Goal: Task Accomplishment & Management: Complete application form

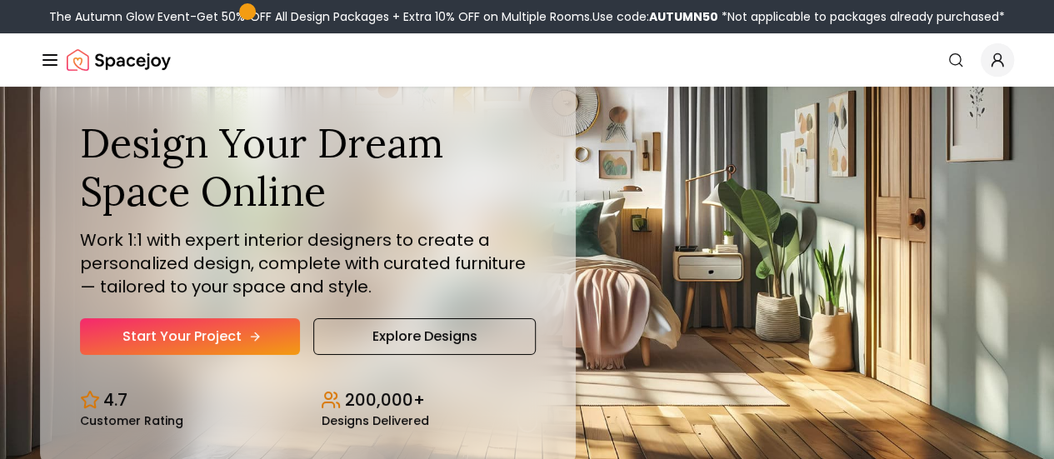
click at [168, 355] on link "Start Your Project" at bounding box center [190, 336] width 220 height 37
click at [0, 0] on link "Start Your Project" at bounding box center [0, 0] width 0 height 0
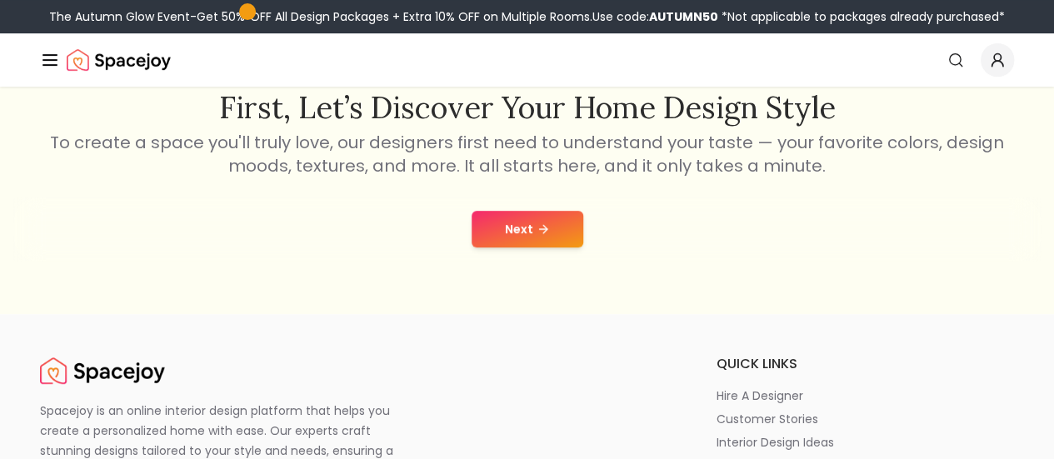
scroll to position [285, 0]
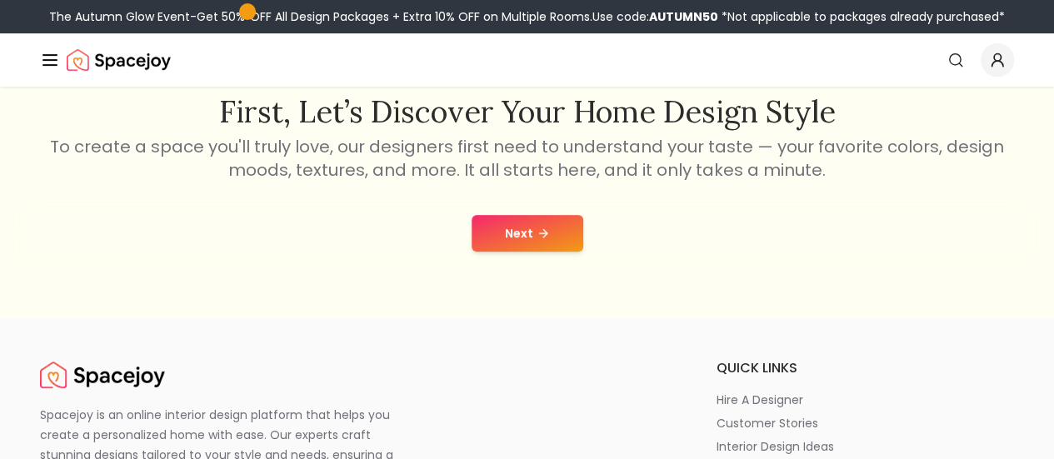
click at [525, 231] on button "Next" at bounding box center [528, 233] width 112 height 37
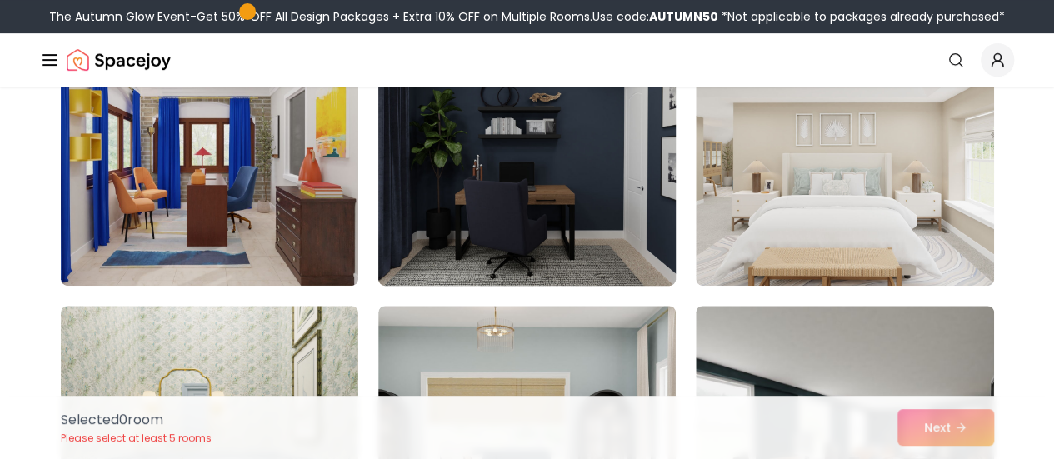
scroll to position [208, 0]
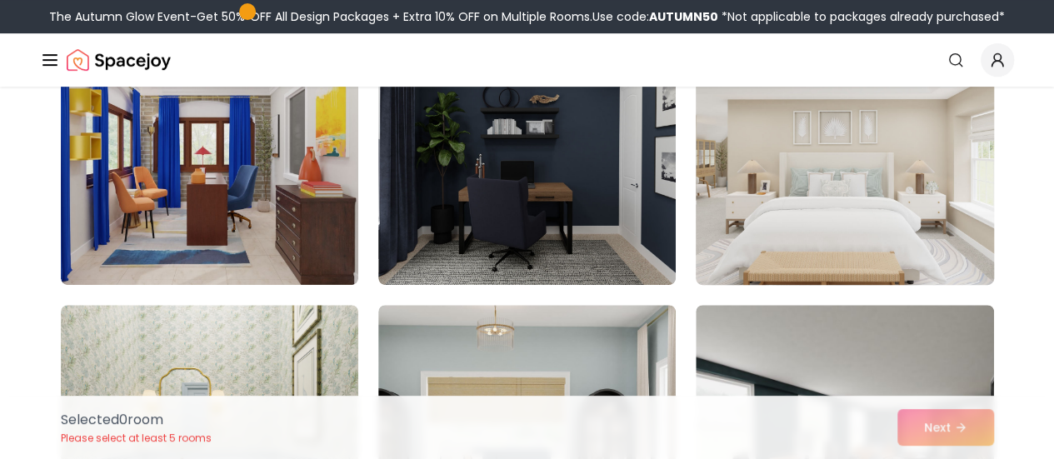
click at [812, 234] on img at bounding box center [844, 152] width 312 height 280
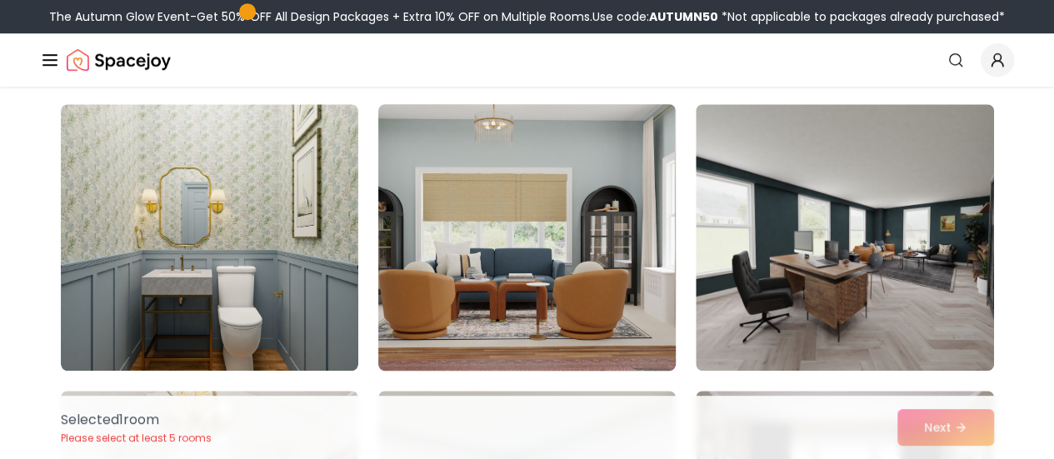
scroll to position [410, 0]
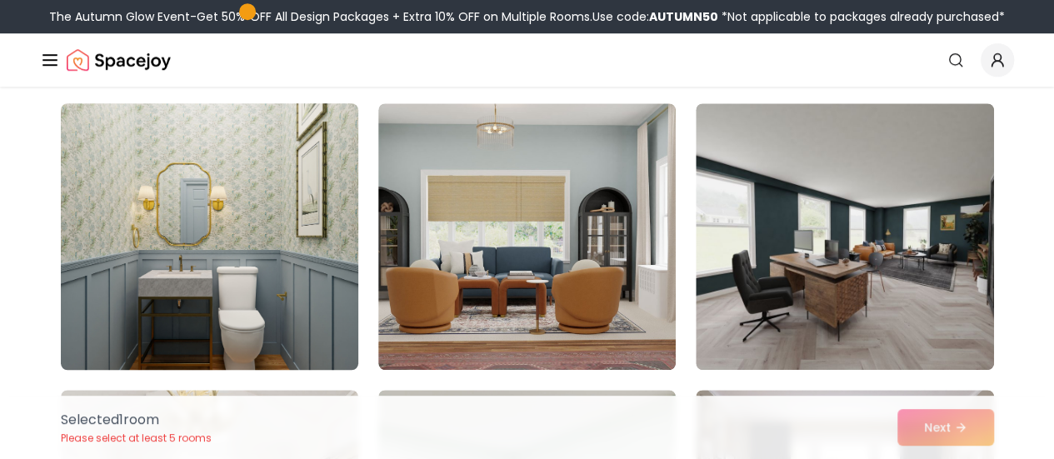
click at [220, 307] on img at bounding box center [209, 237] width 312 height 280
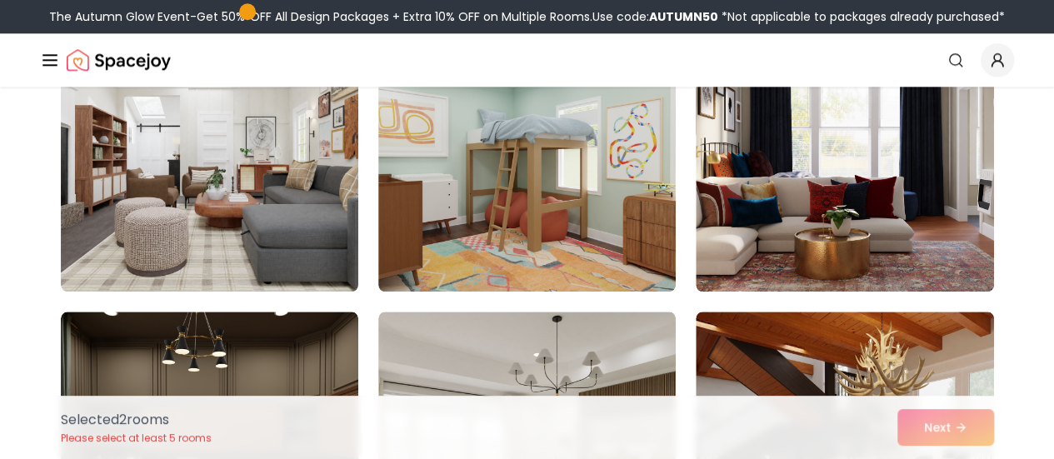
scroll to position [776, 0]
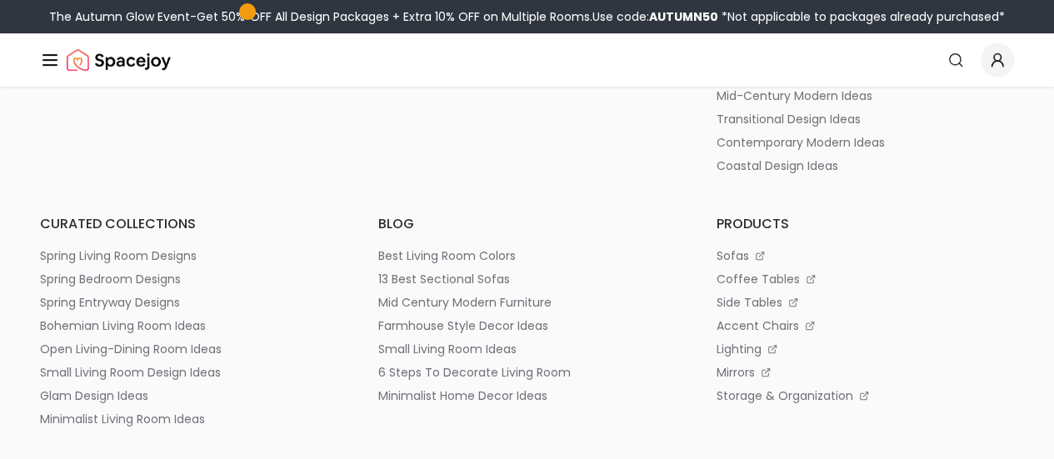
scroll to position [3463, 0]
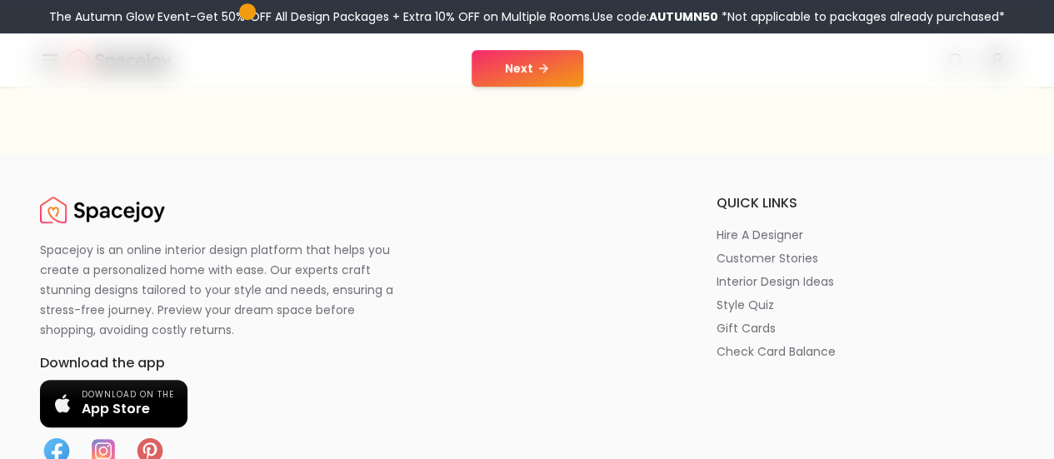
scroll to position [457, 0]
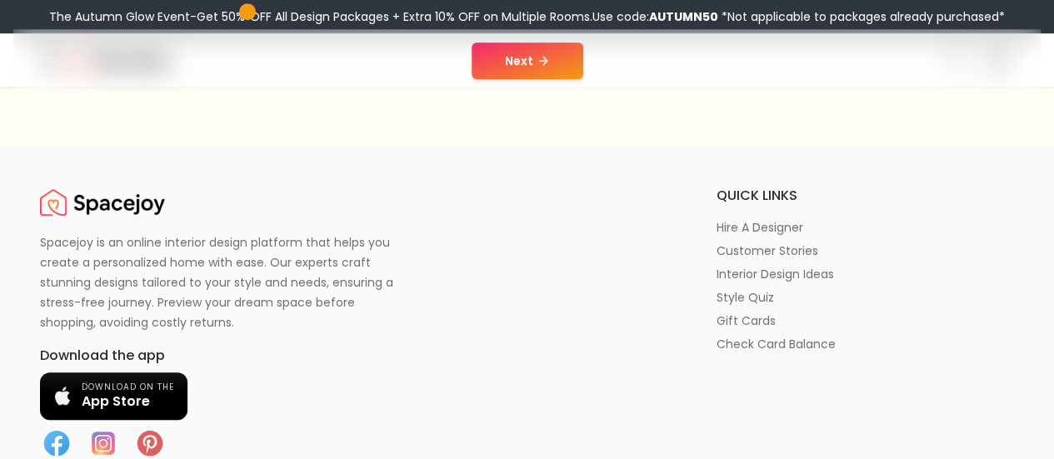
click at [534, 53] on button "Next" at bounding box center [528, 60] width 112 height 37
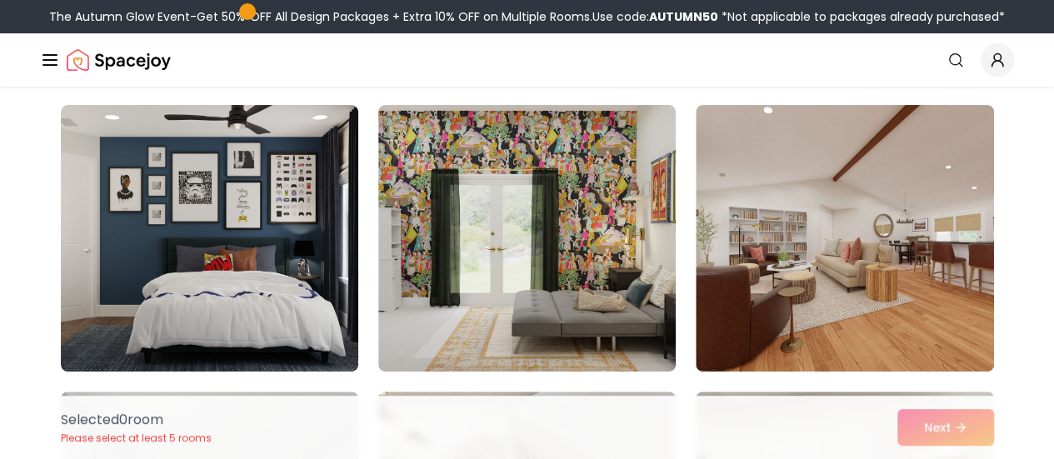
scroll to position [131, 0]
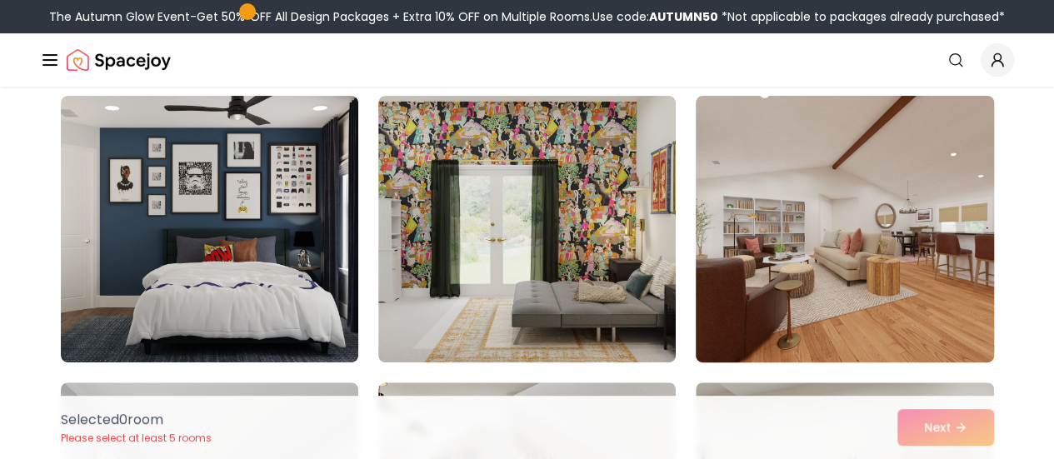
click at [766, 312] on img at bounding box center [844, 229] width 312 height 280
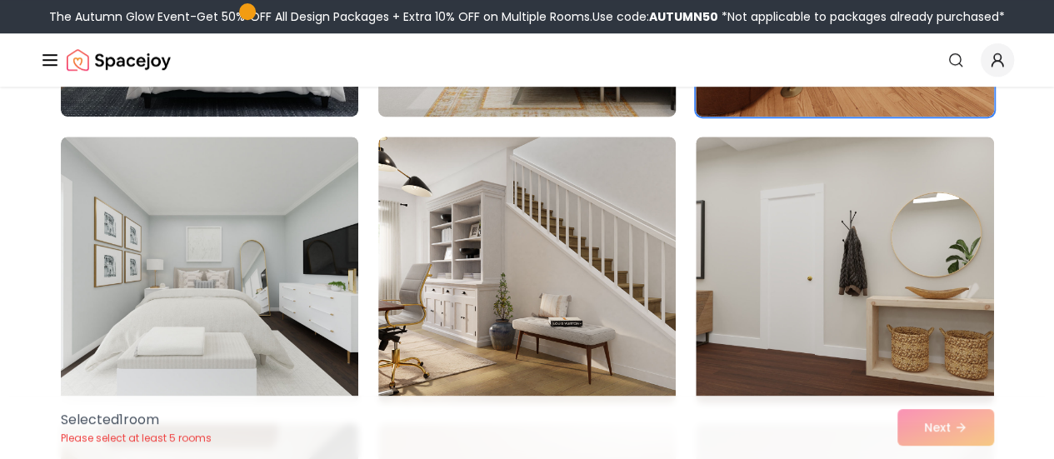
scroll to position [414, 0]
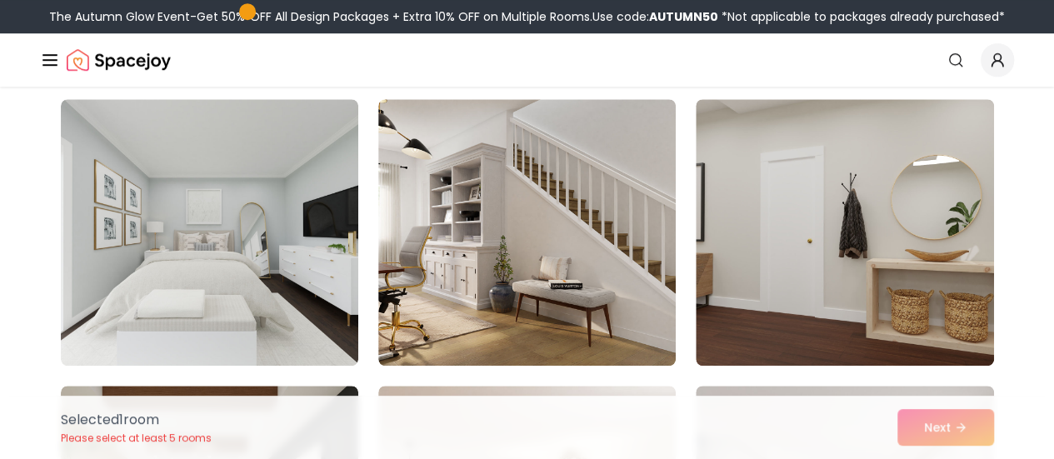
click at [527, 284] on img at bounding box center [526, 232] width 297 height 267
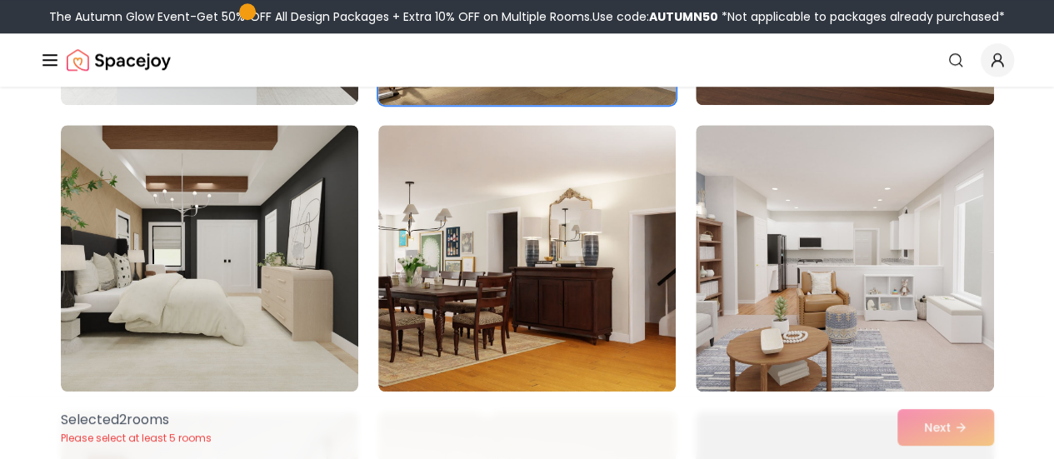
scroll to position [676, 0]
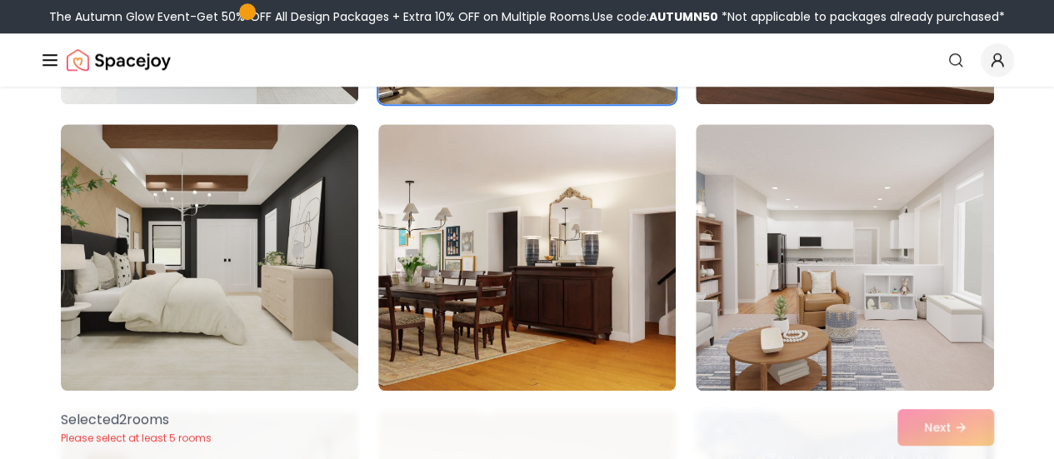
click at [527, 284] on img at bounding box center [526, 257] width 297 height 267
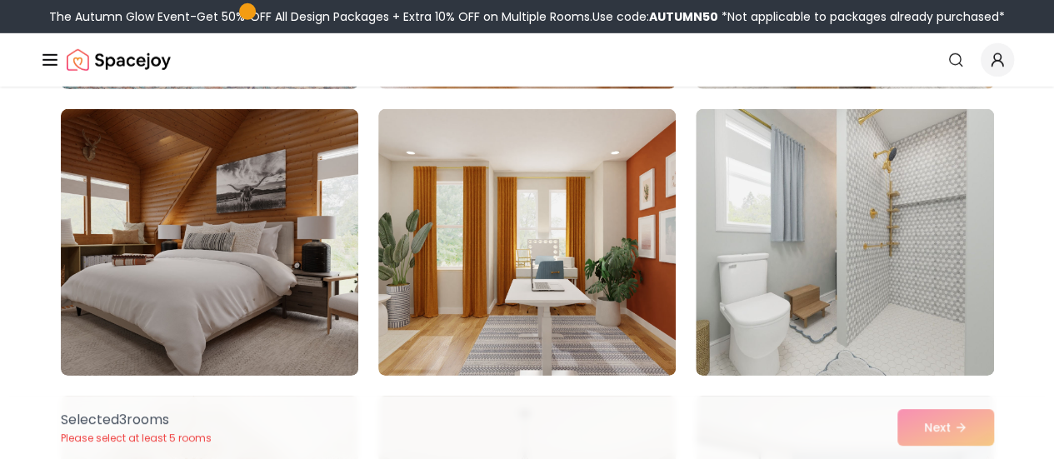
scroll to position [2421, 0]
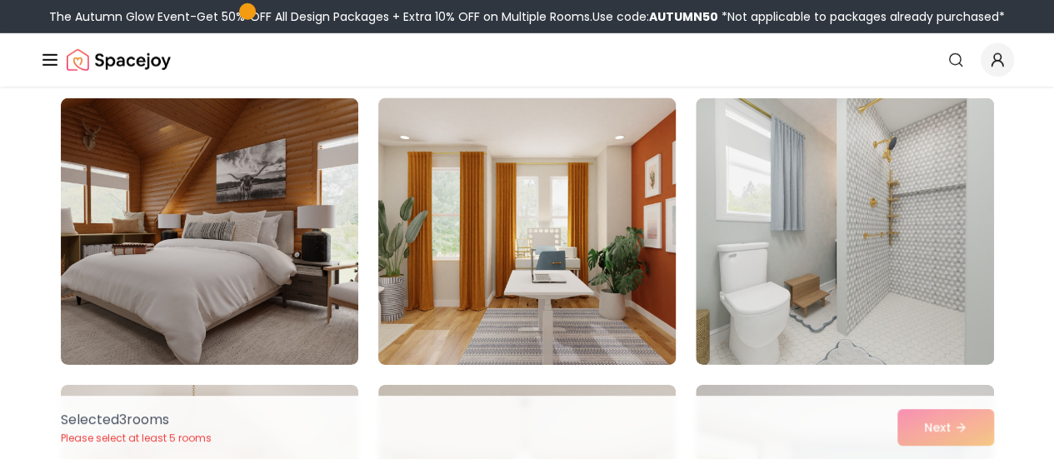
click at [503, 245] on img at bounding box center [527, 232] width 312 height 280
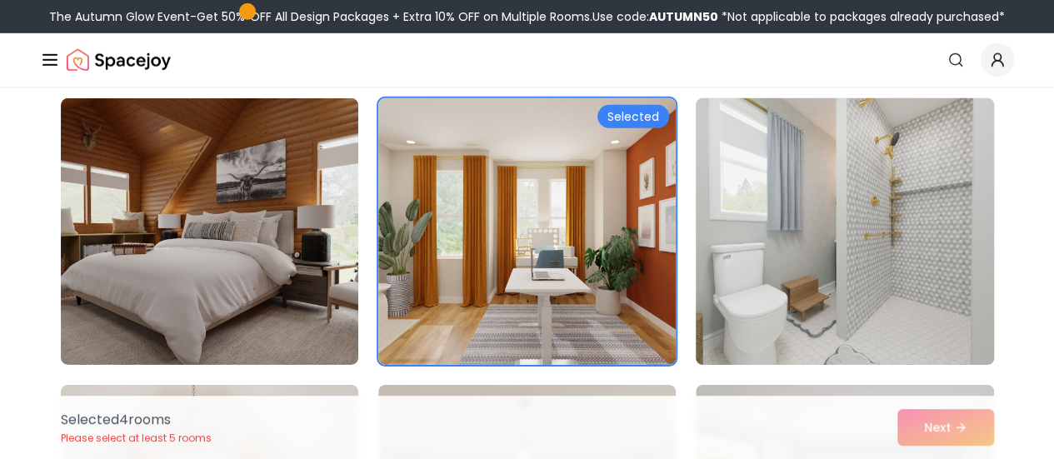
click at [805, 247] on img at bounding box center [844, 232] width 312 height 280
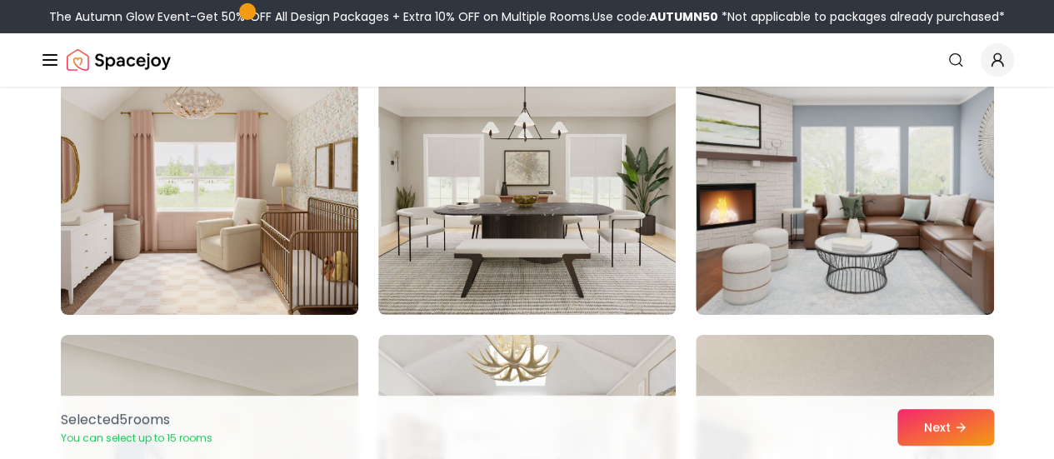
scroll to position [2759, 0]
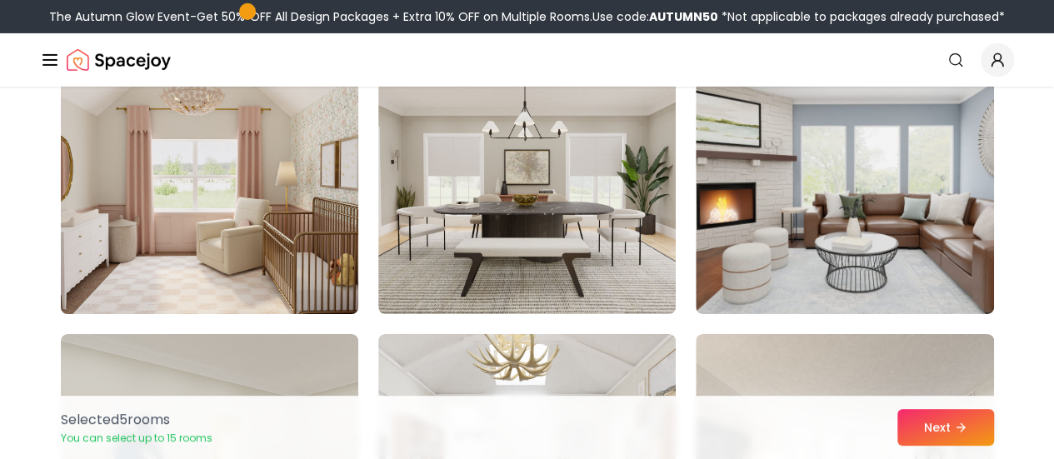
click at [328, 248] on img at bounding box center [209, 181] width 312 height 280
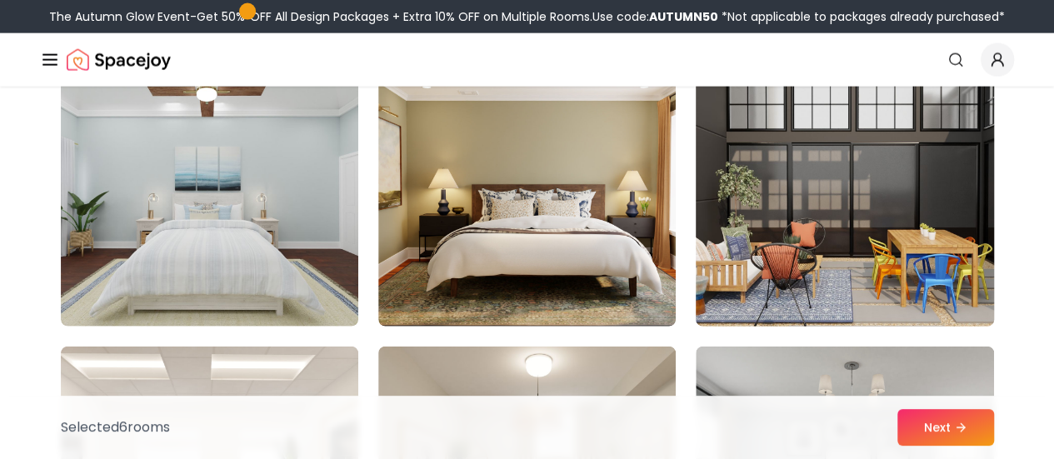
scroll to position [5040, 0]
click at [846, 202] on img at bounding box center [844, 192] width 312 height 280
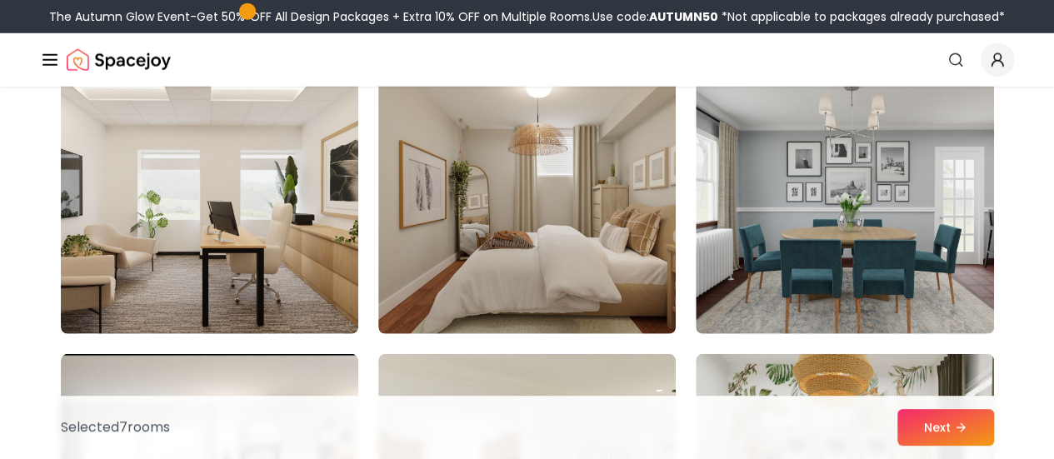
scroll to position [5315, 0]
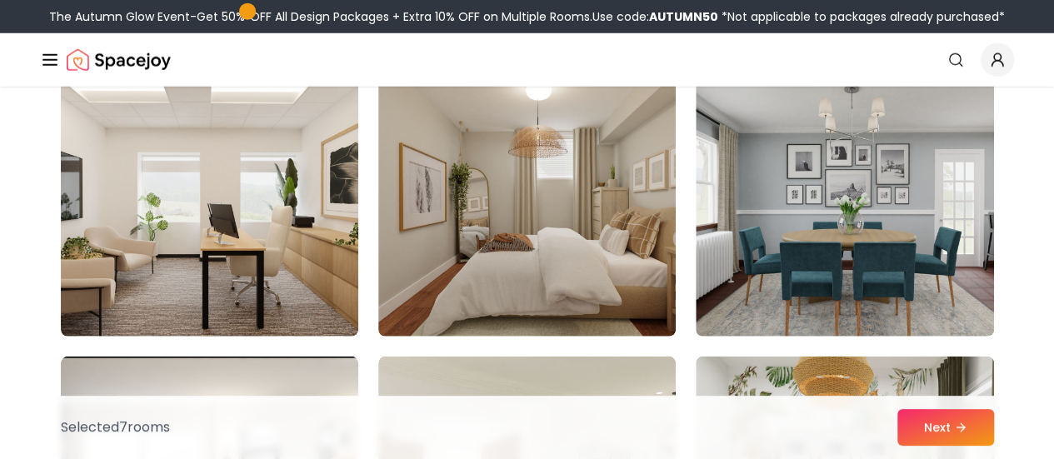
click at [420, 263] on img at bounding box center [526, 203] width 297 height 267
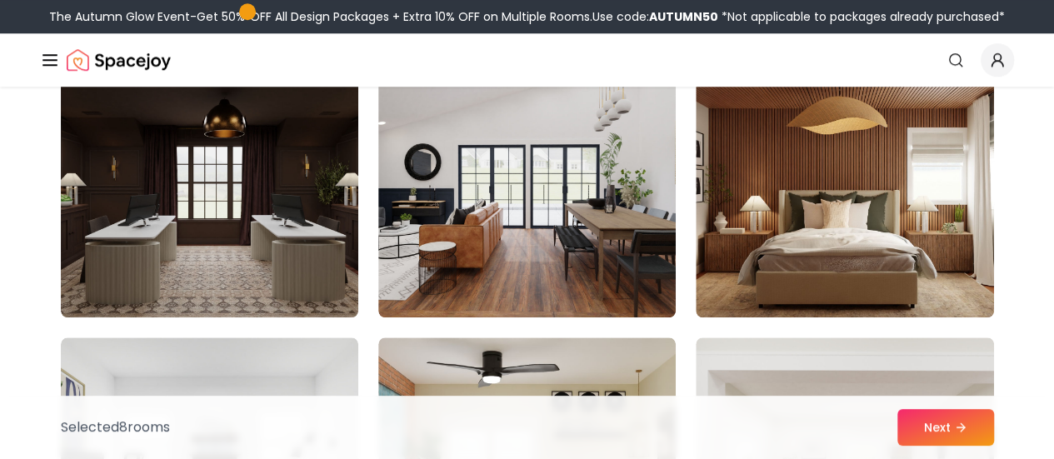
scroll to position [7063, 0]
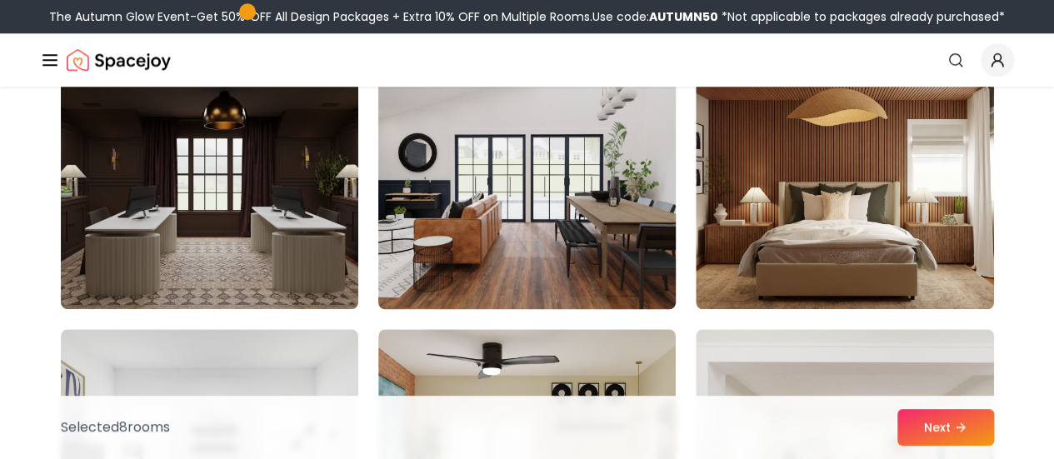
click at [510, 220] on img at bounding box center [527, 176] width 312 height 280
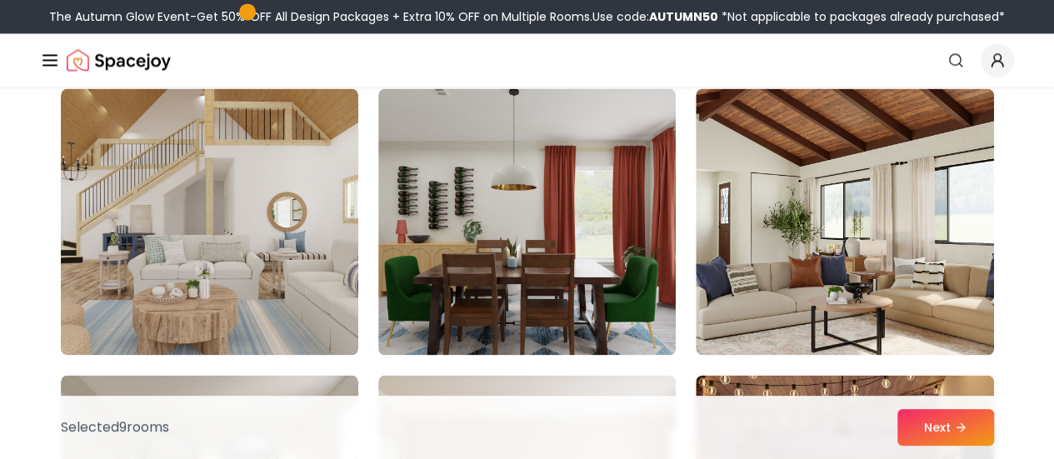
scroll to position [7591, 0]
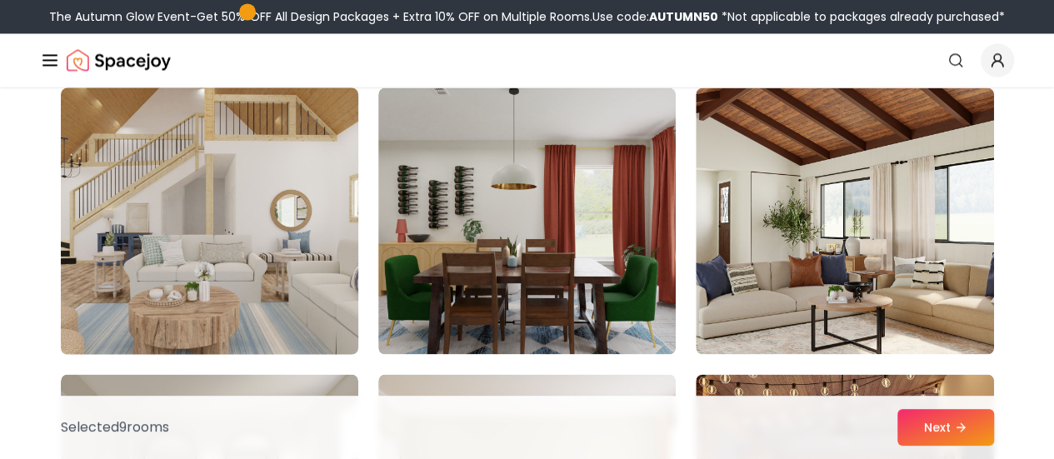
click at [272, 270] on img at bounding box center [209, 221] width 312 height 280
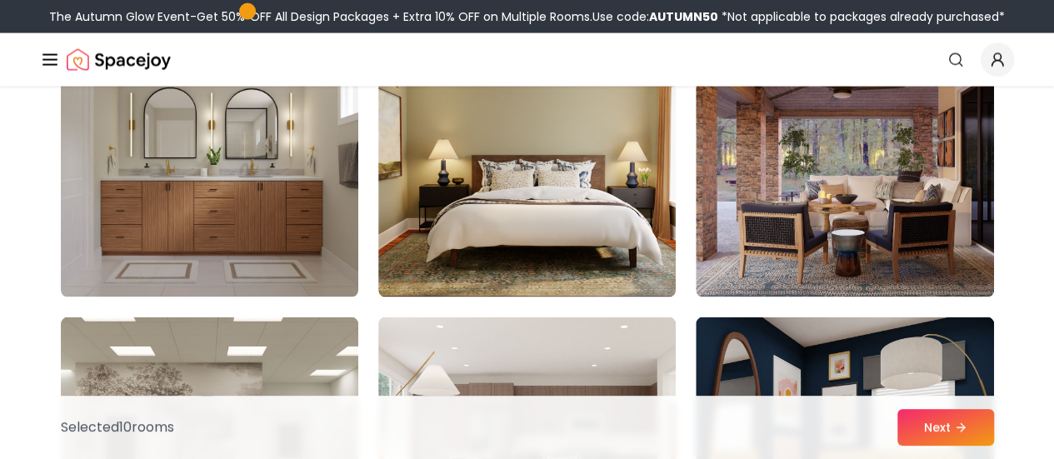
scroll to position [7936, 0]
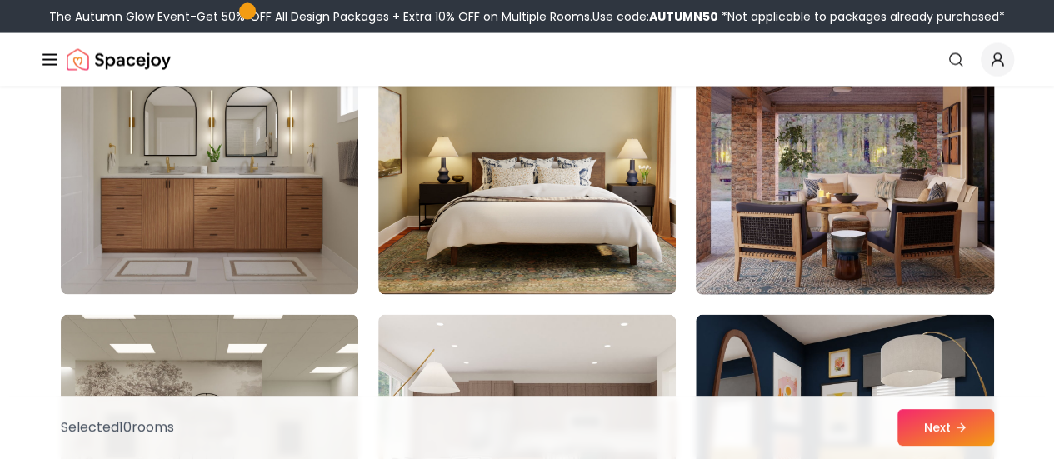
click at [762, 213] on img at bounding box center [844, 162] width 312 height 280
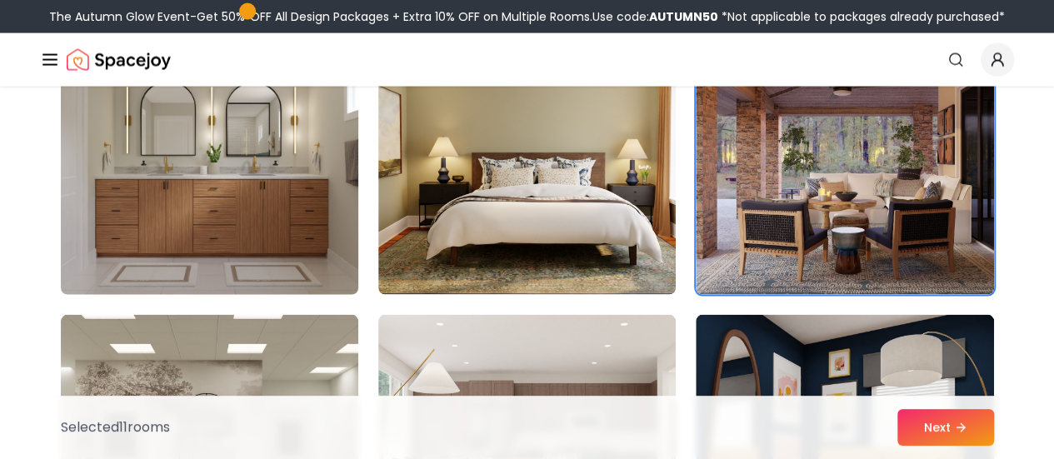
click at [185, 199] on img at bounding box center [209, 162] width 312 height 280
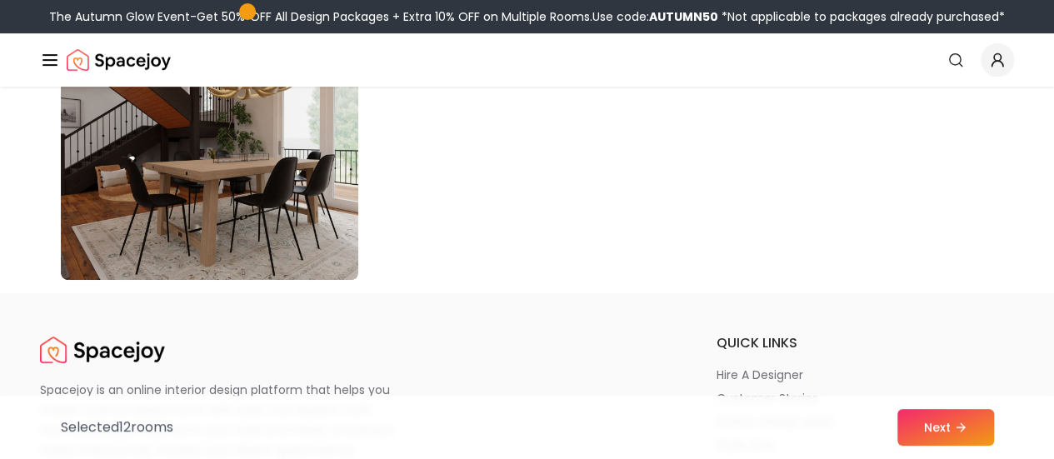
scroll to position [9672, 0]
click at [931, 431] on button "Next" at bounding box center [945, 427] width 97 height 37
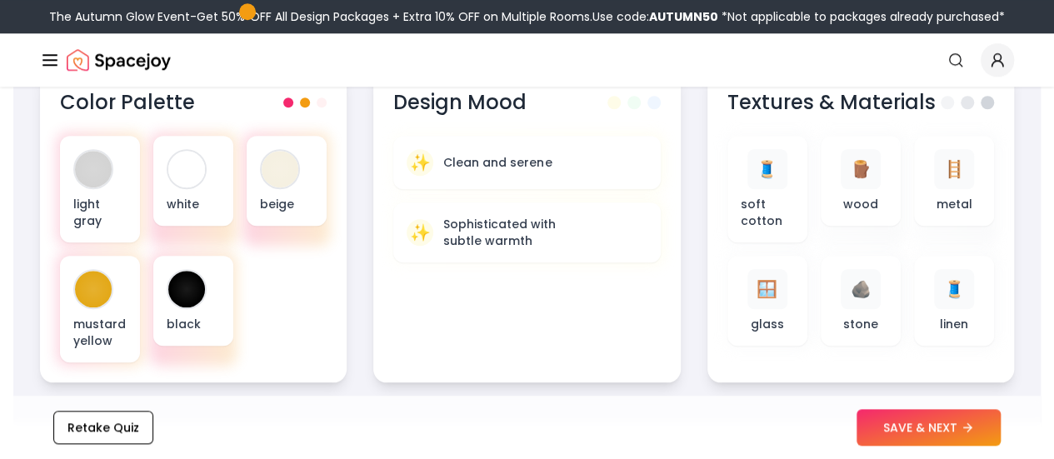
scroll to position [648, 0]
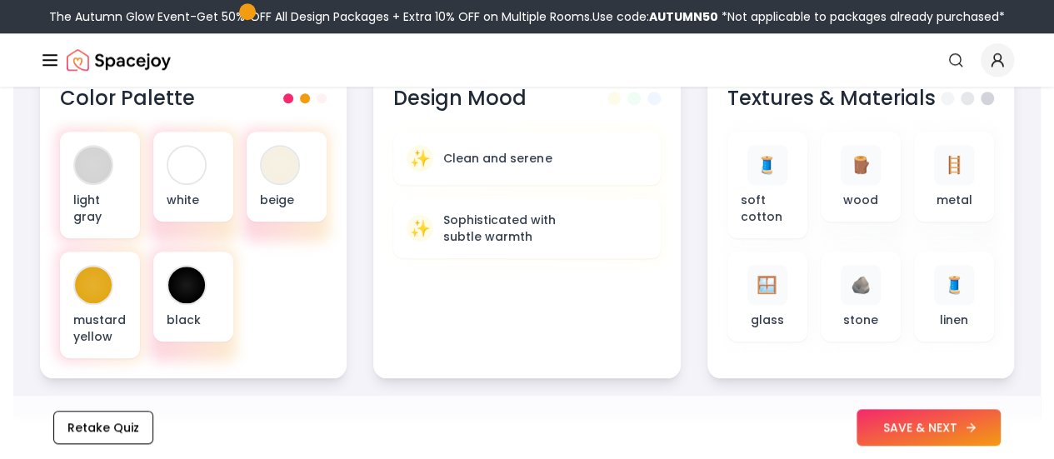
click at [912, 417] on button "SAVE & NEXT" at bounding box center [928, 427] width 144 height 37
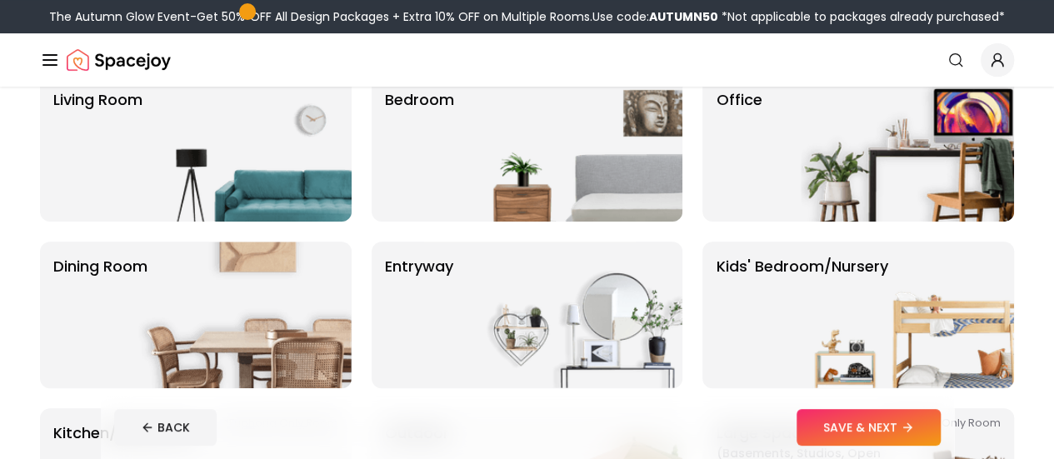
scroll to position [150, 0]
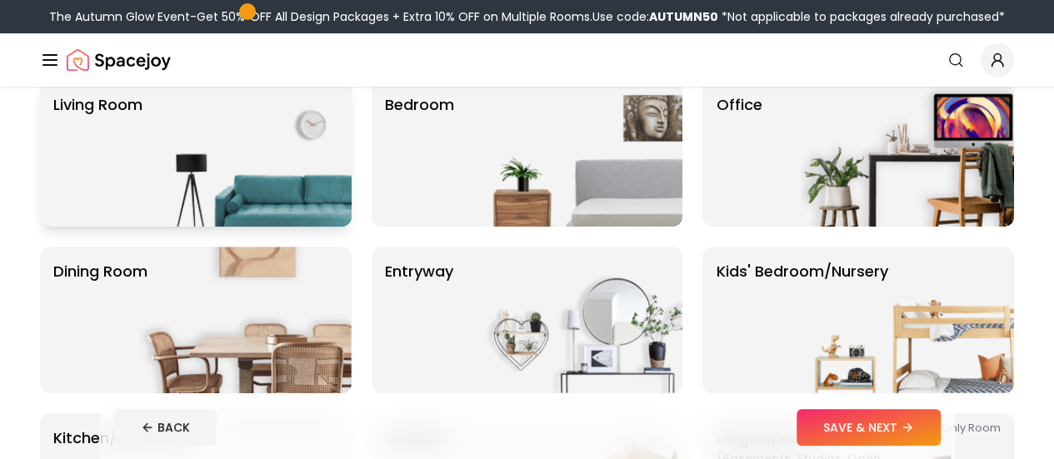
click at [282, 181] on img at bounding box center [244, 153] width 213 height 147
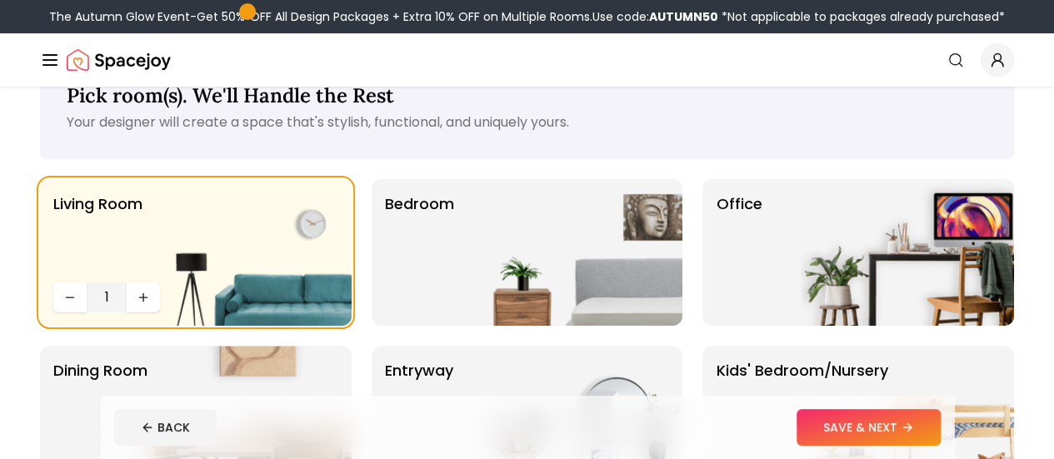
scroll to position [33, 0]
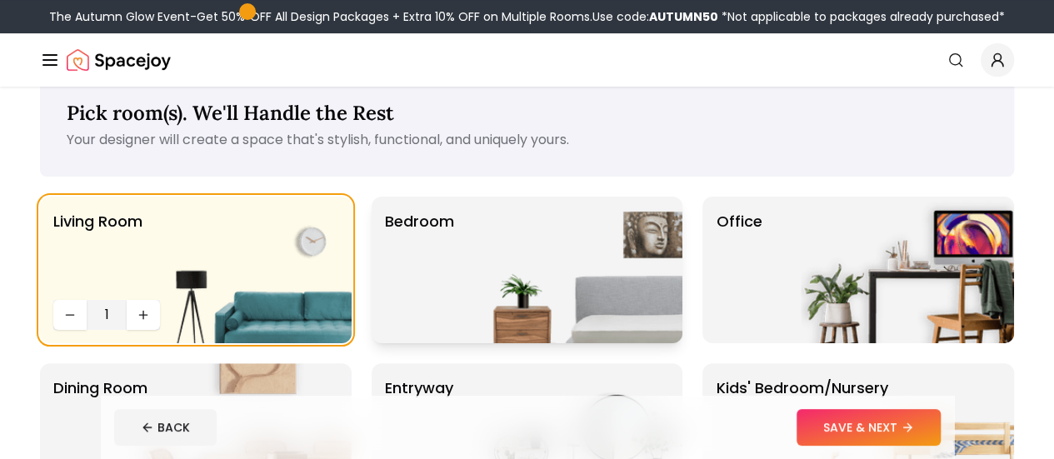
click at [516, 277] on img at bounding box center [575, 270] width 213 height 147
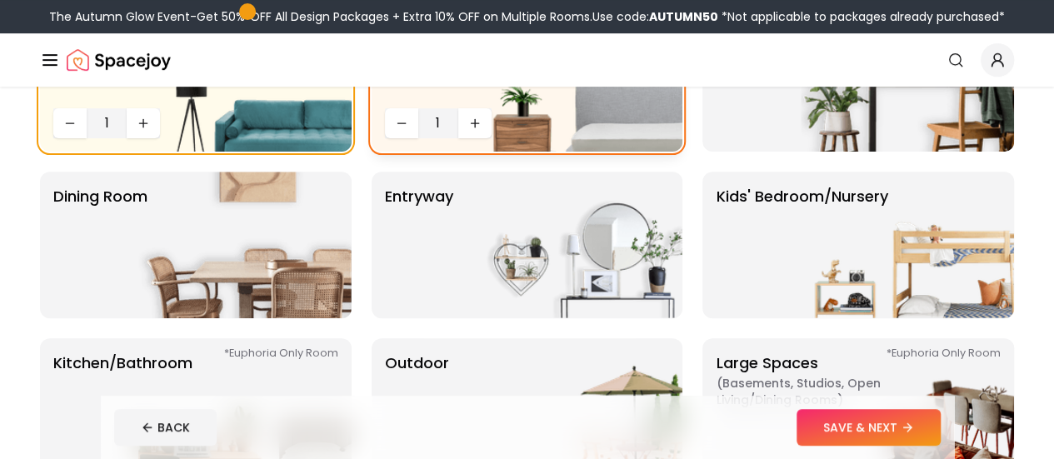
scroll to position [235, 0]
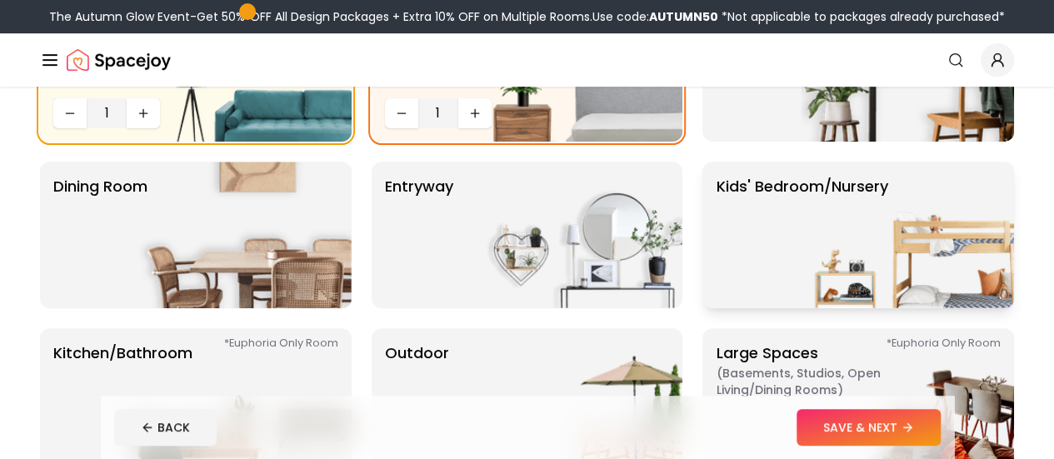
click at [905, 216] on img at bounding box center [907, 235] width 213 height 147
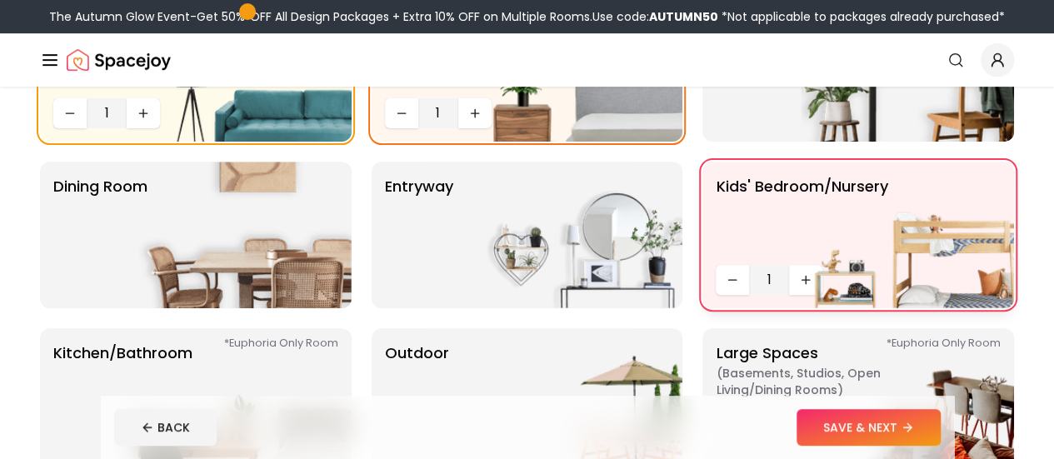
click at [805, 282] on img at bounding box center [907, 235] width 213 height 147
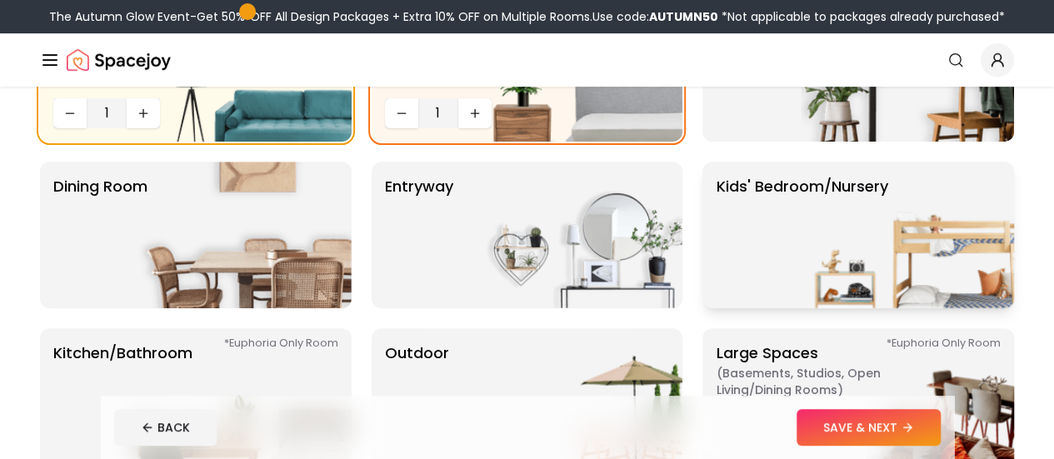
click at [805, 282] on img at bounding box center [907, 235] width 213 height 147
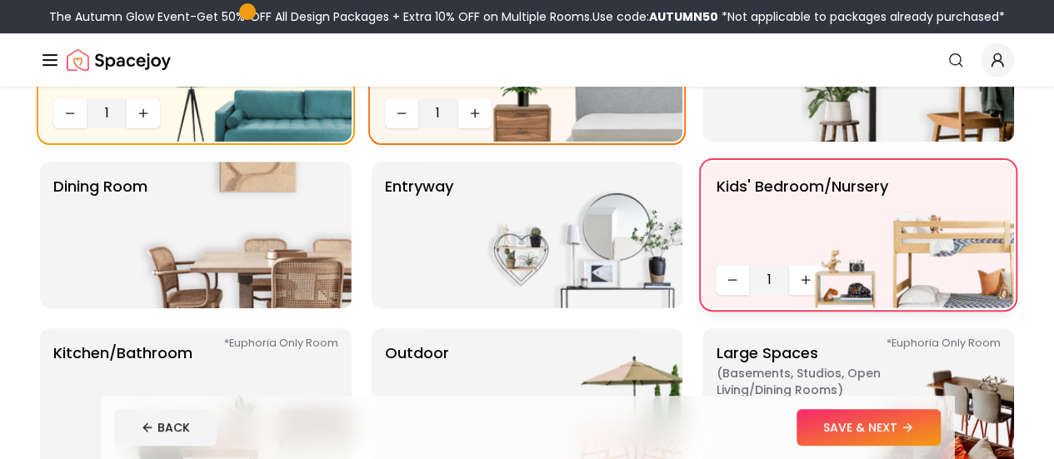
click at [805, 282] on img at bounding box center [907, 235] width 213 height 147
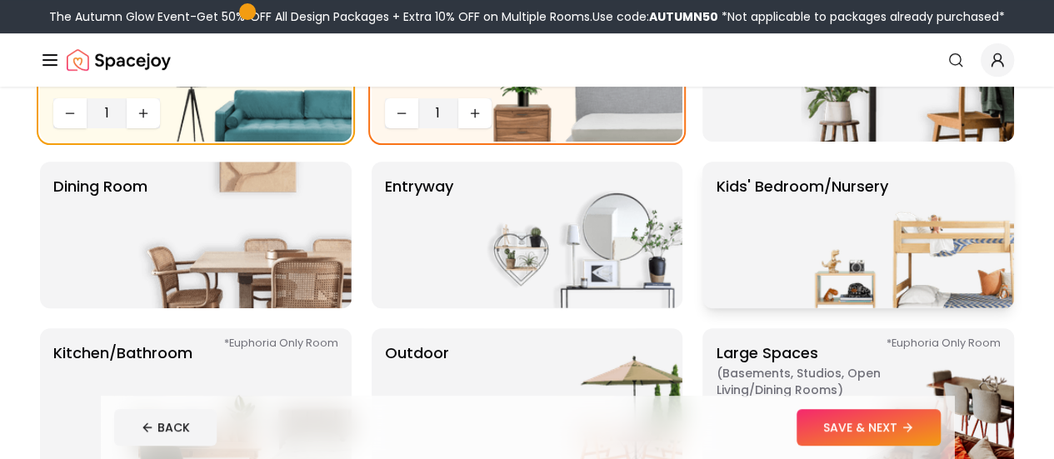
click at [802, 249] on img at bounding box center [907, 235] width 213 height 147
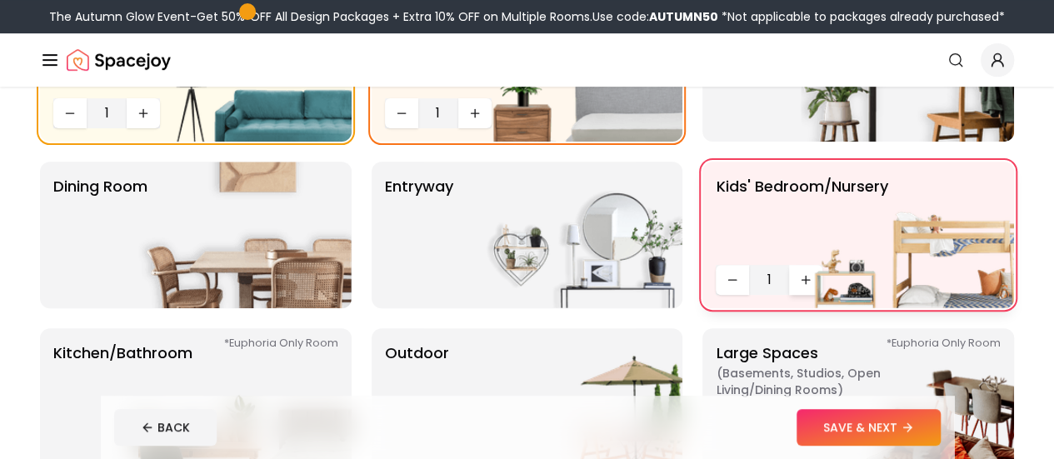
click at [797, 287] on button "Increase quantity" at bounding box center [805, 280] width 33 height 30
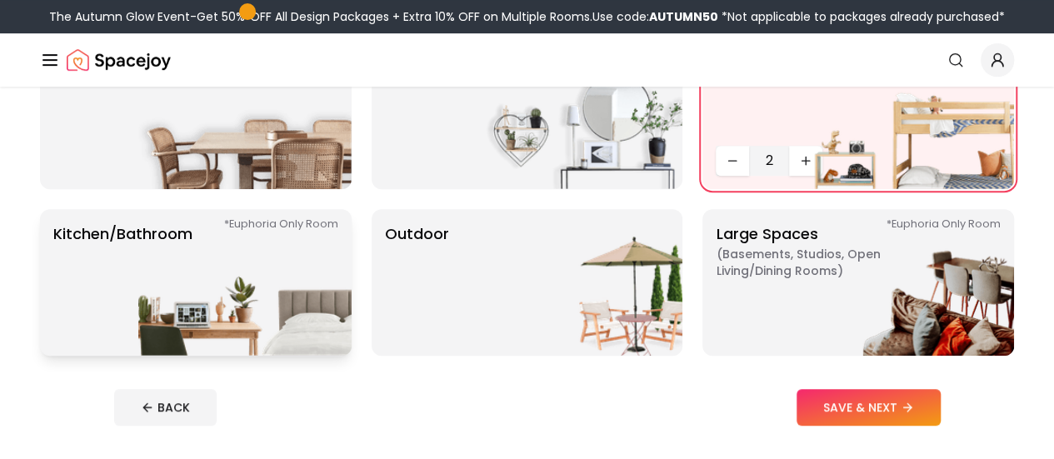
scroll to position [436, 0]
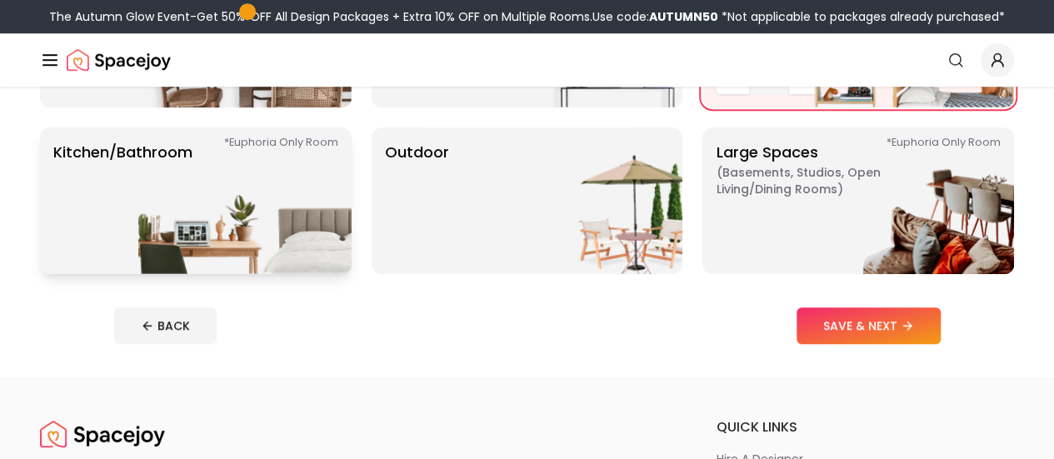
click at [249, 244] on img at bounding box center [244, 200] width 213 height 147
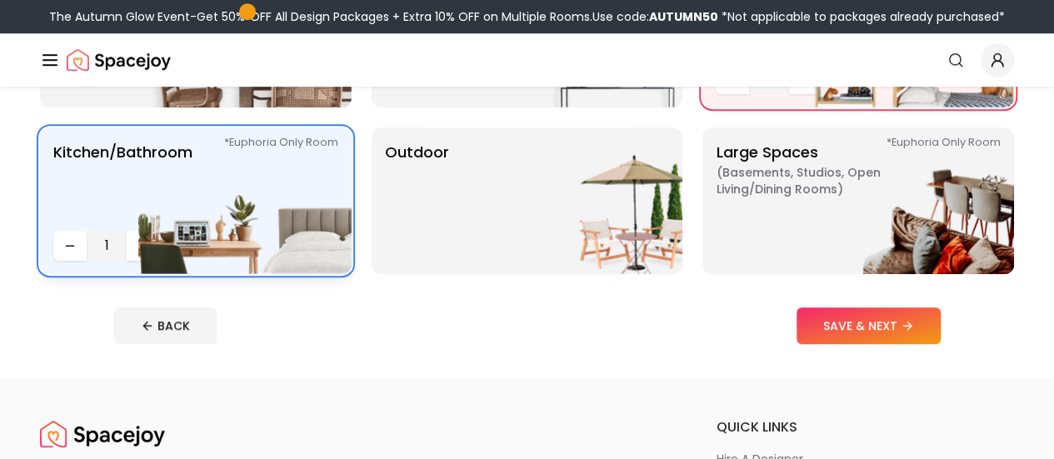
click at [233, 241] on img at bounding box center [244, 200] width 213 height 147
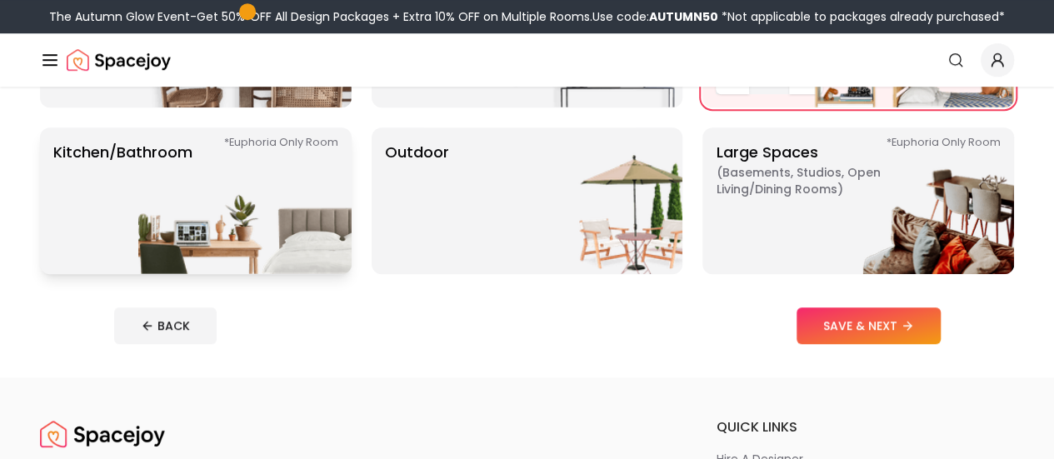
click at [258, 247] on img at bounding box center [244, 200] width 213 height 147
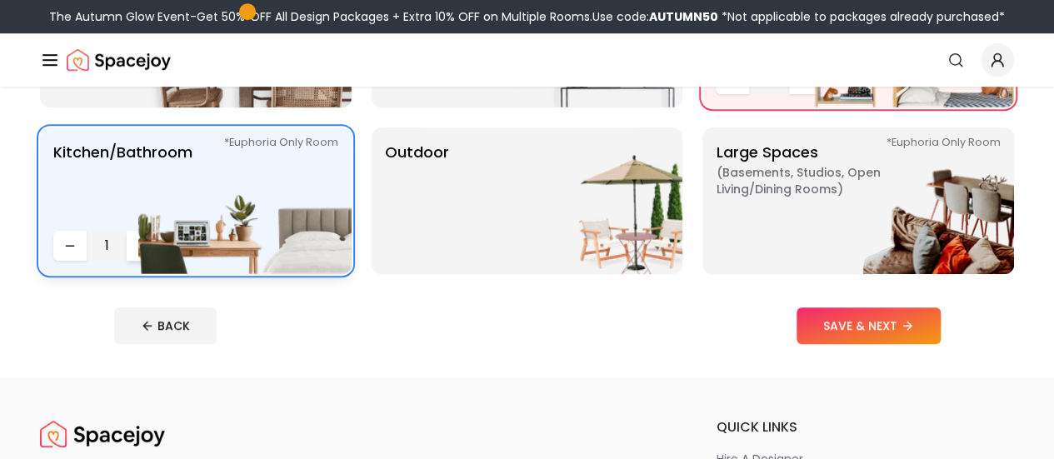
click at [134, 246] on button "Increase quantity" at bounding box center [143, 246] width 33 height 30
click at [130, 209] on p "Kitchen/Bathroom *Euphoria Only Room" at bounding box center [122, 182] width 139 height 83
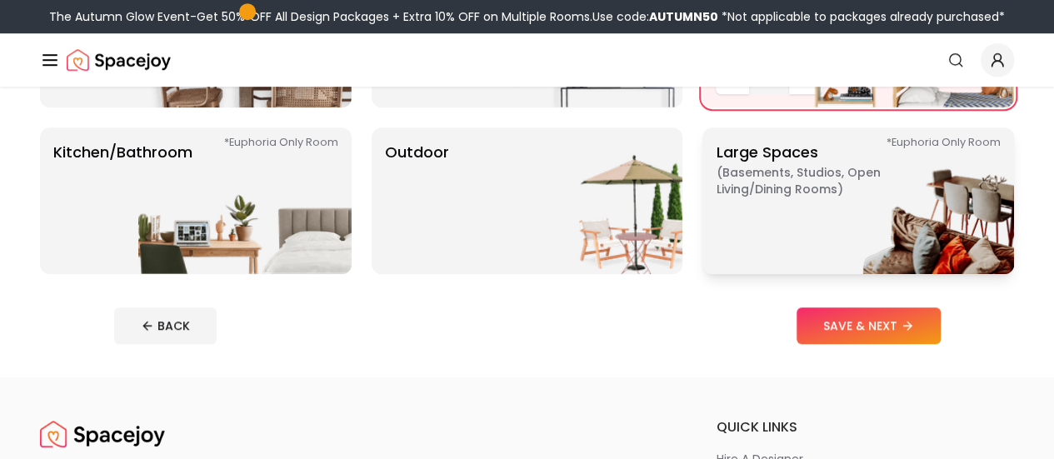
click at [756, 174] on span "( Basements, Studios, Open living/dining rooms )" at bounding box center [820, 180] width 208 height 33
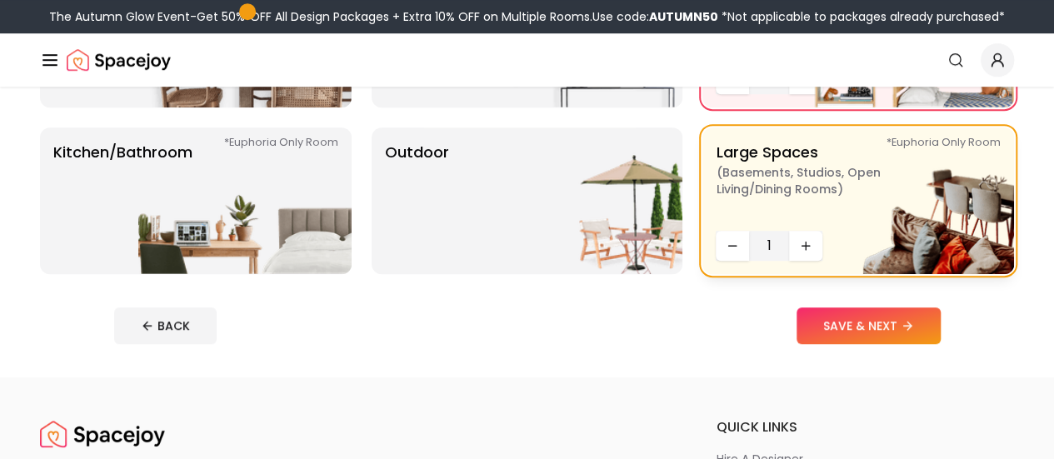
click at [801, 246] on img at bounding box center [907, 200] width 213 height 147
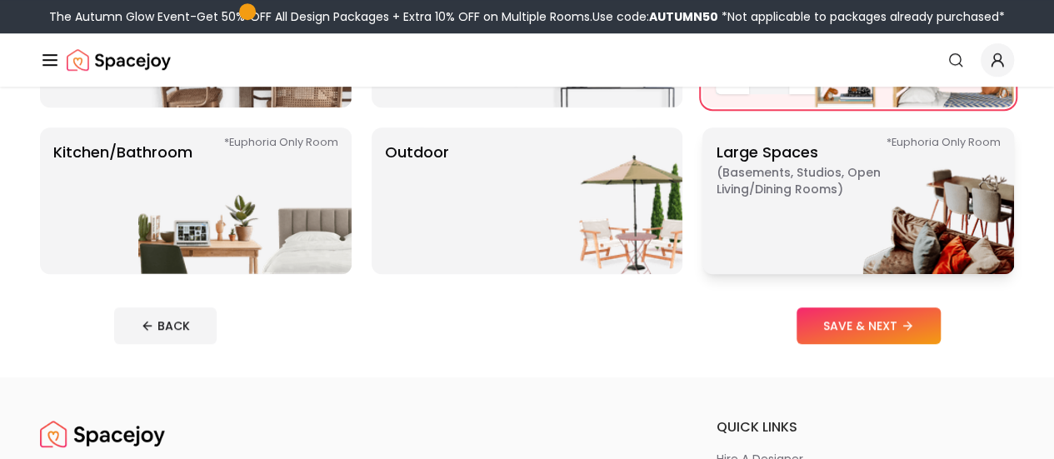
click at [801, 246] on img at bounding box center [907, 200] width 213 height 147
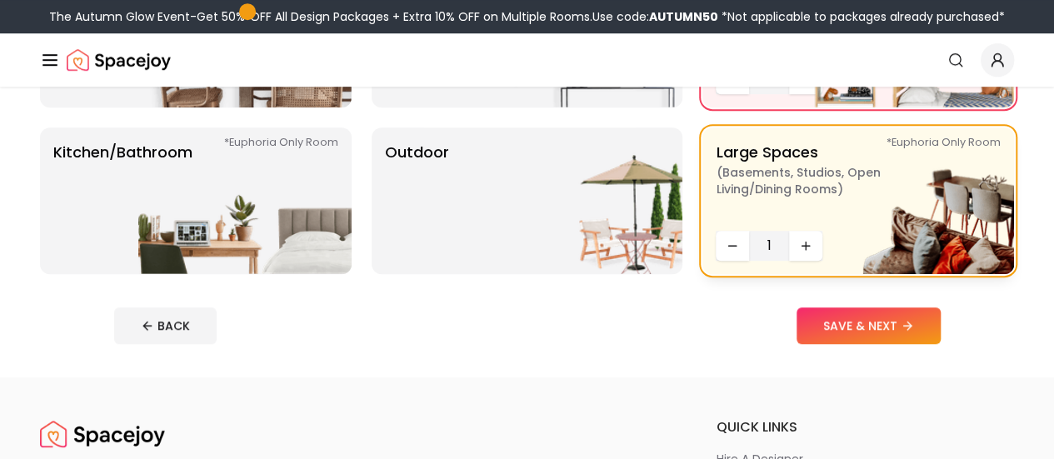
click at [813, 232] on img at bounding box center [907, 200] width 213 height 147
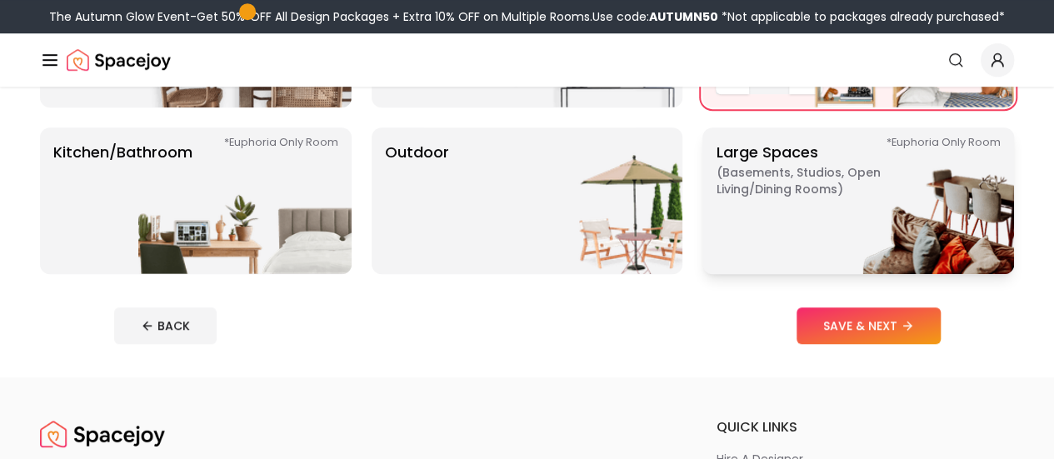
click at [804, 239] on img at bounding box center [907, 200] width 213 height 147
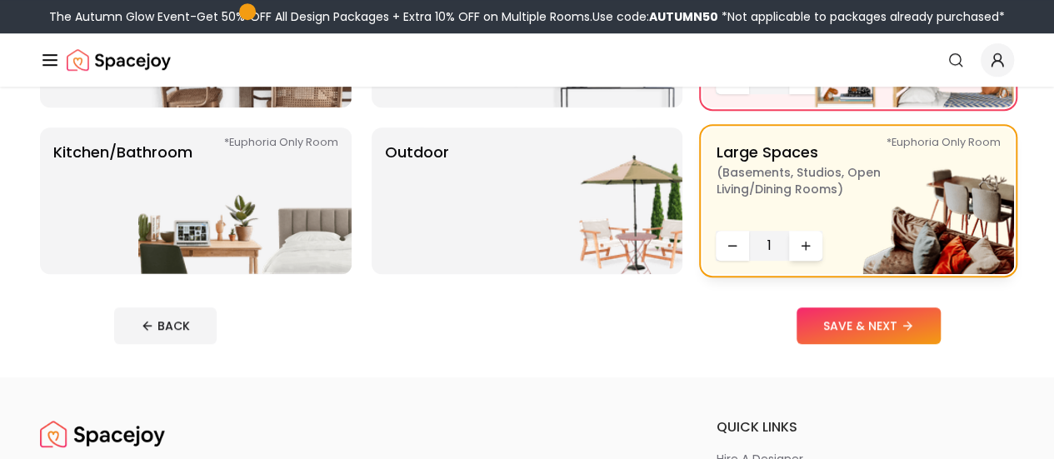
click at [796, 251] on button "Increase quantity" at bounding box center [805, 246] width 33 height 30
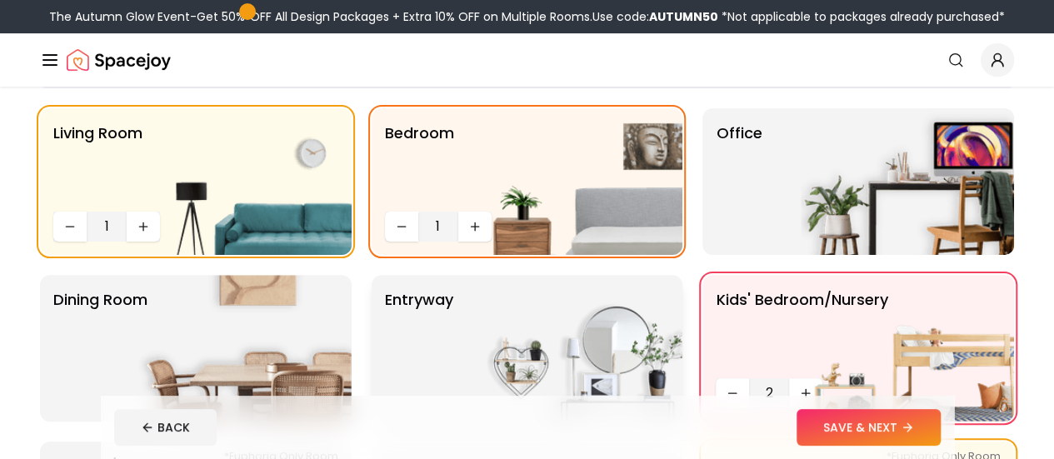
scroll to position [123, 0]
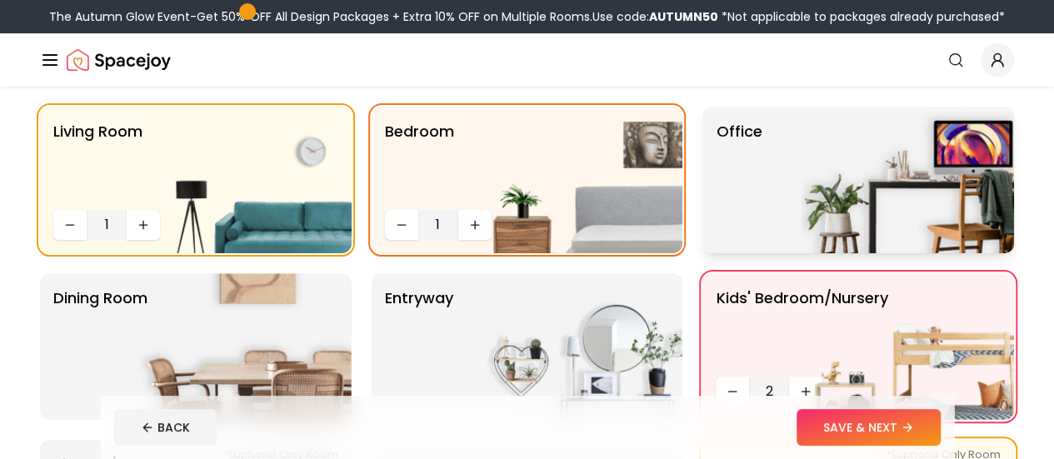
click at [803, 171] on img at bounding box center [907, 180] width 213 height 147
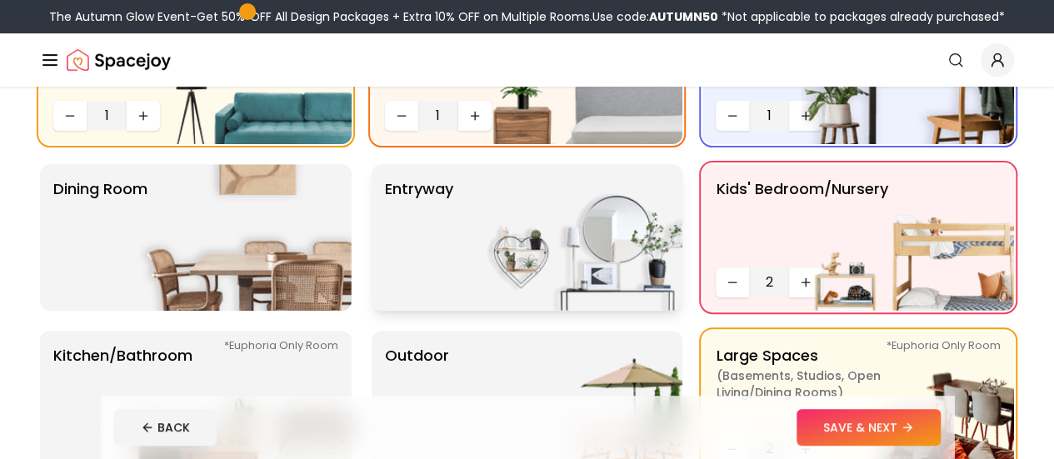
scroll to position [233, 0]
click at [544, 255] on img at bounding box center [575, 236] width 213 height 147
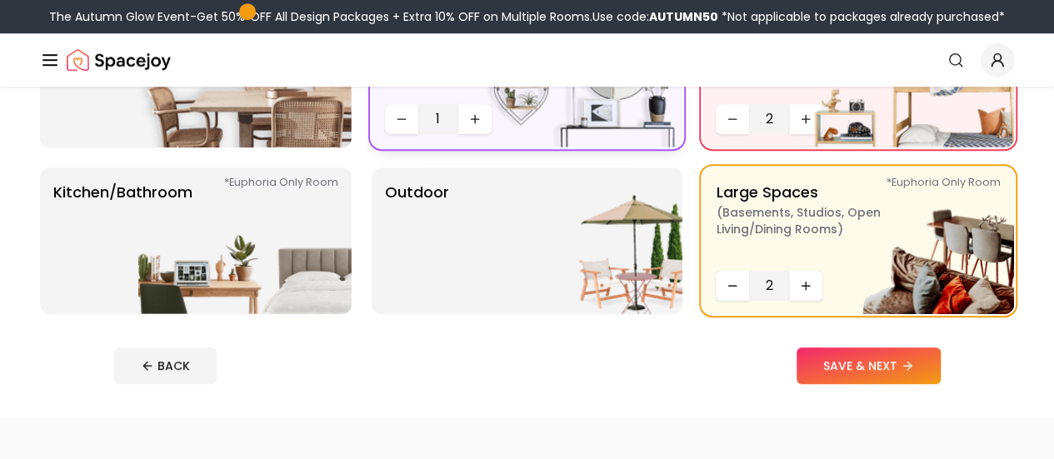
scroll to position [402, 0]
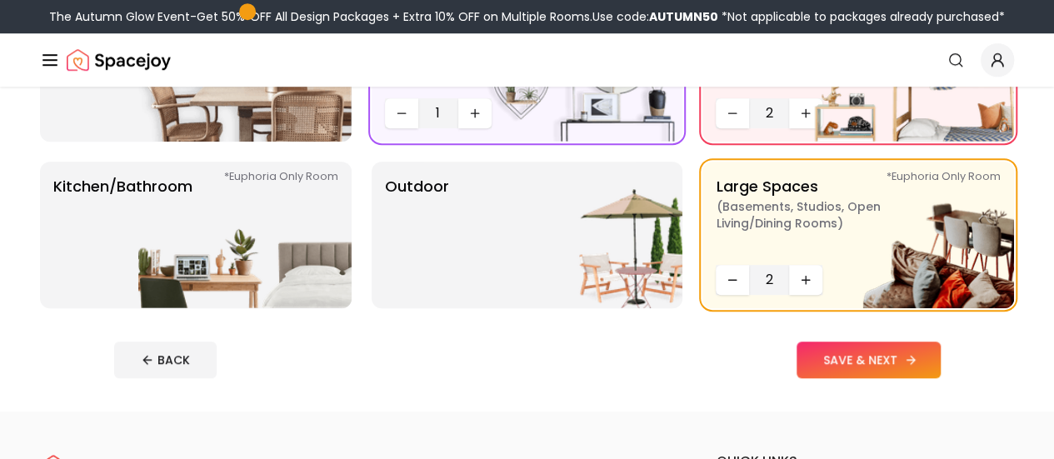
click at [917, 356] on icon at bounding box center [910, 359] width 13 height 13
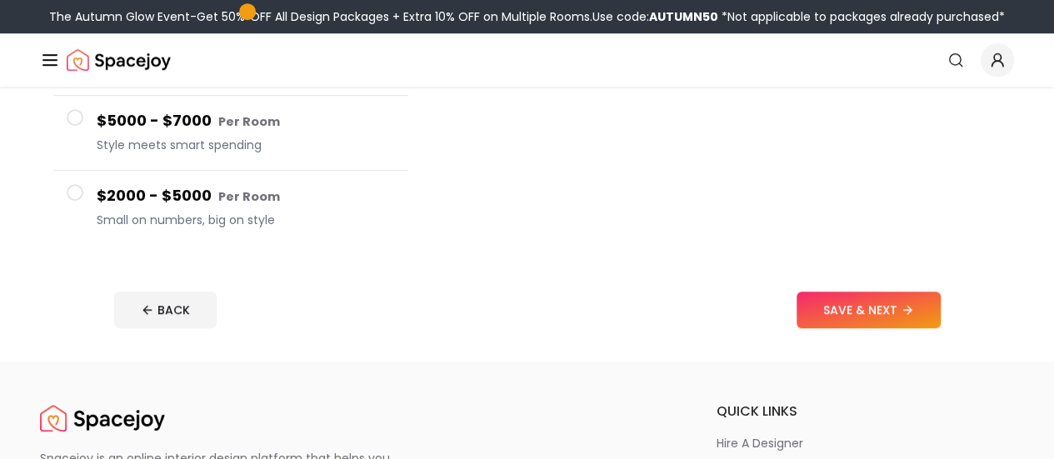
scroll to position [414, 0]
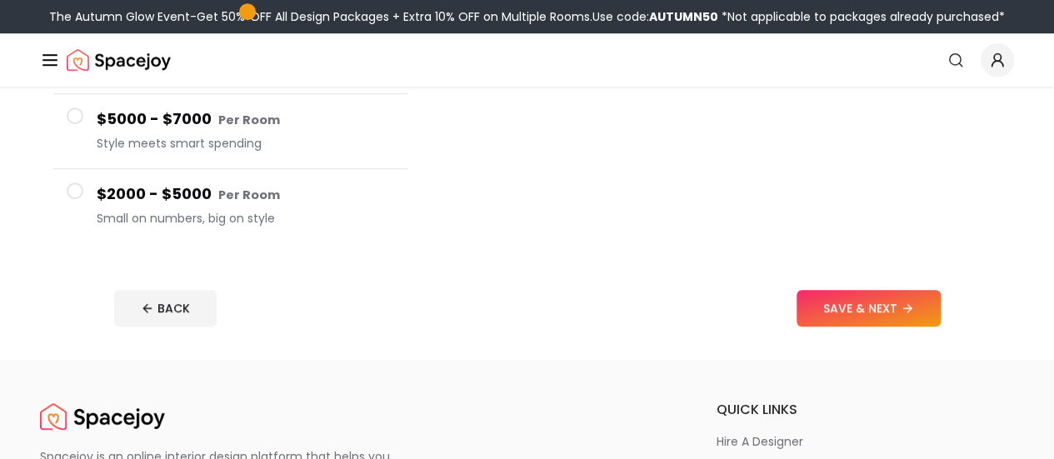
click at [289, 210] on span "Small on numbers, big on style" at bounding box center [246, 218] width 298 height 17
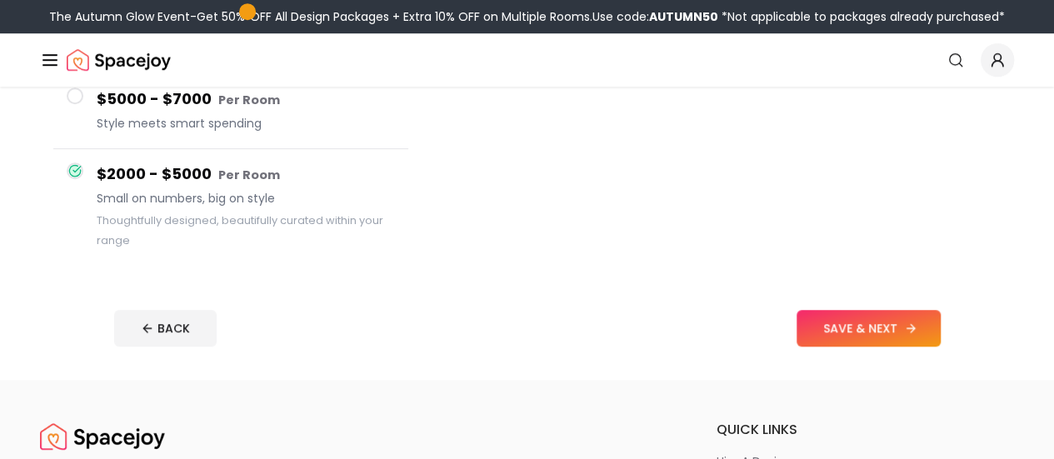
click at [931, 316] on button "SAVE & NEXT" at bounding box center [868, 328] width 144 height 37
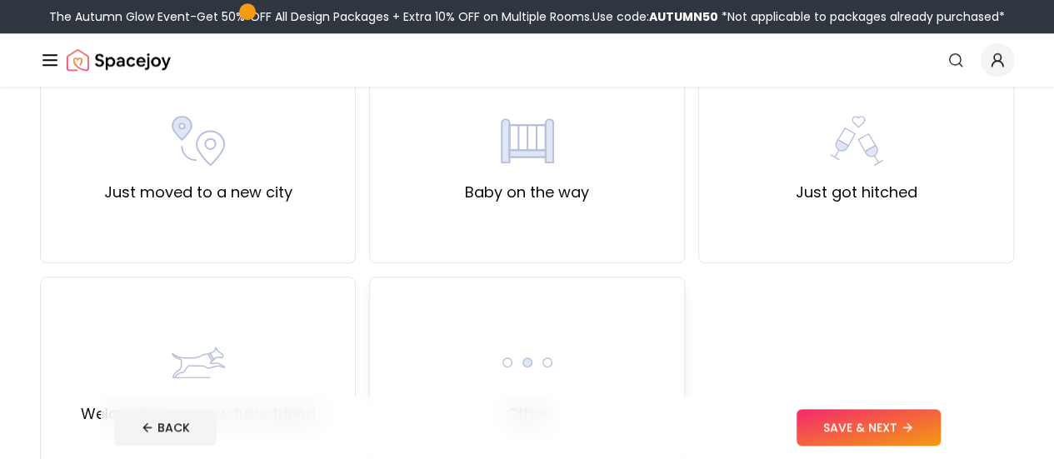
scroll to position [617, 0]
click at [884, 152] on div "Just got hitched" at bounding box center [857, 160] width 122 height 90
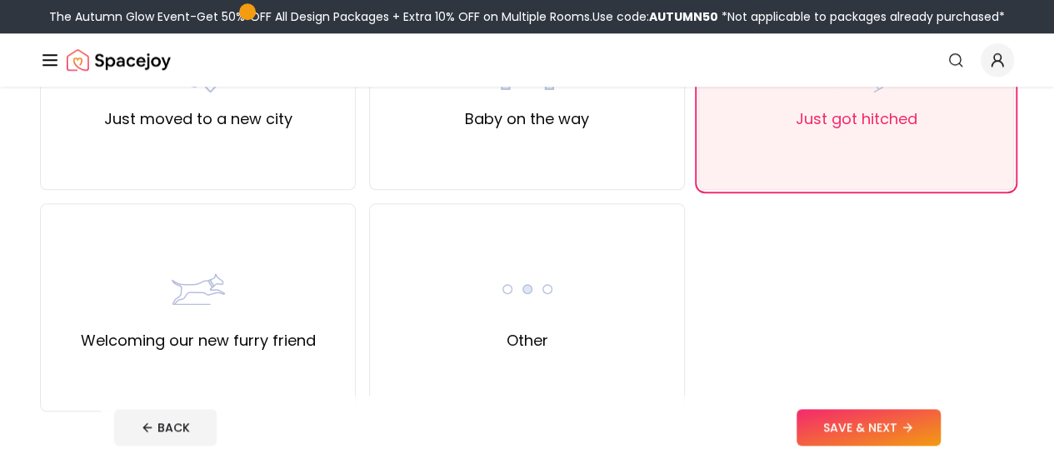
scroll to position [692, 0]
click at [921, 424] on button "SAVE & NEXT" at bounding box center [868, 427] width 144 height 37
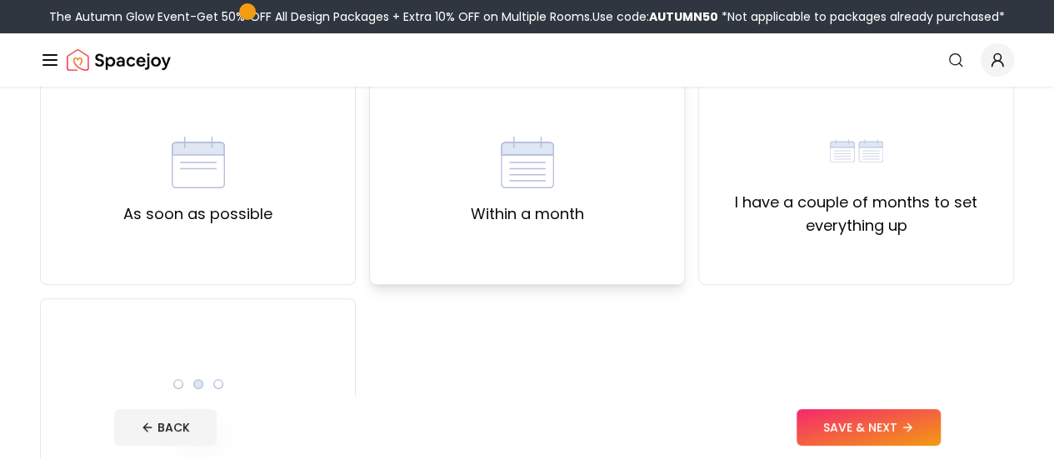
scroll to position [155, 0]
click at [804, 232] on label "I have a couple of months to set everything up" at bounding box center [855, 212] width 287 height 47
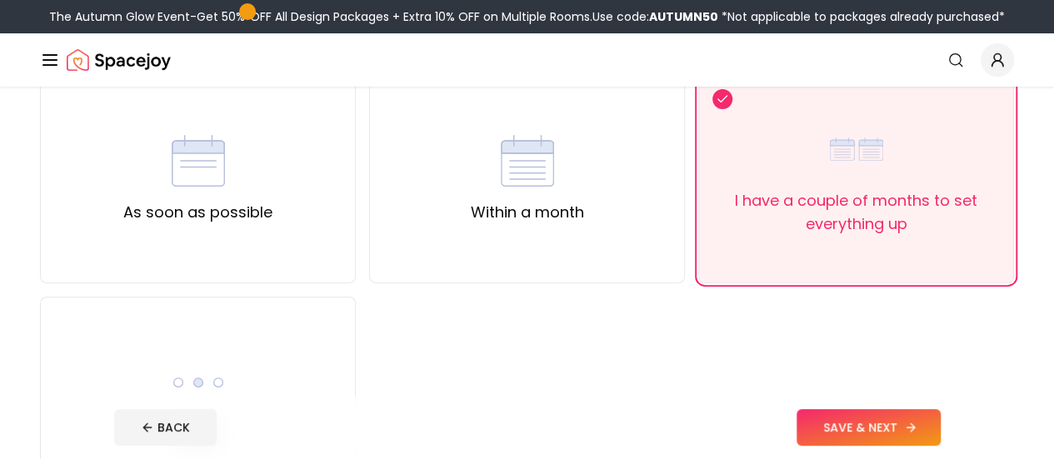
click at [941, 429] on button "SAVE & NEXT" at bounding box center [868, 427] width 144 height 37
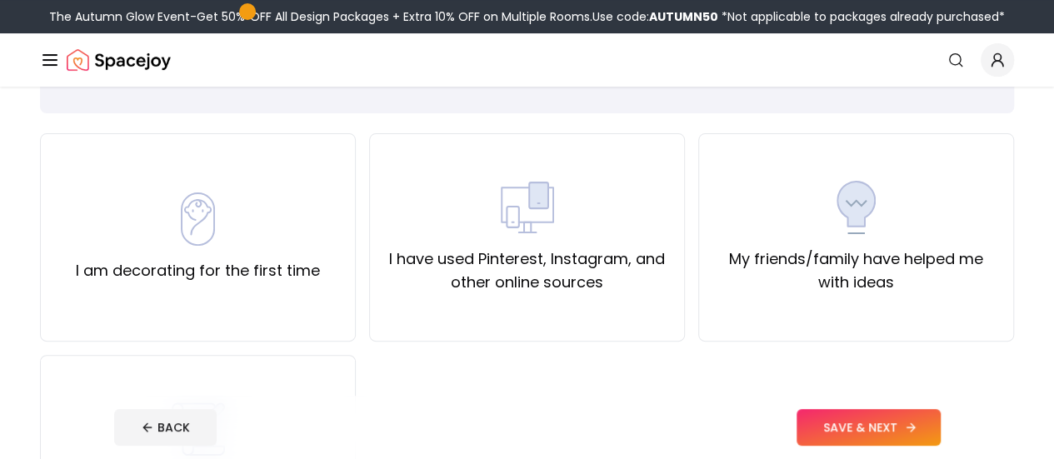
scroll to position [97, 0]
click at [646, 291] on label "I have used Pinterest, Instagram, and other online sources" at bounding box center [526, 270] width 287 height 47
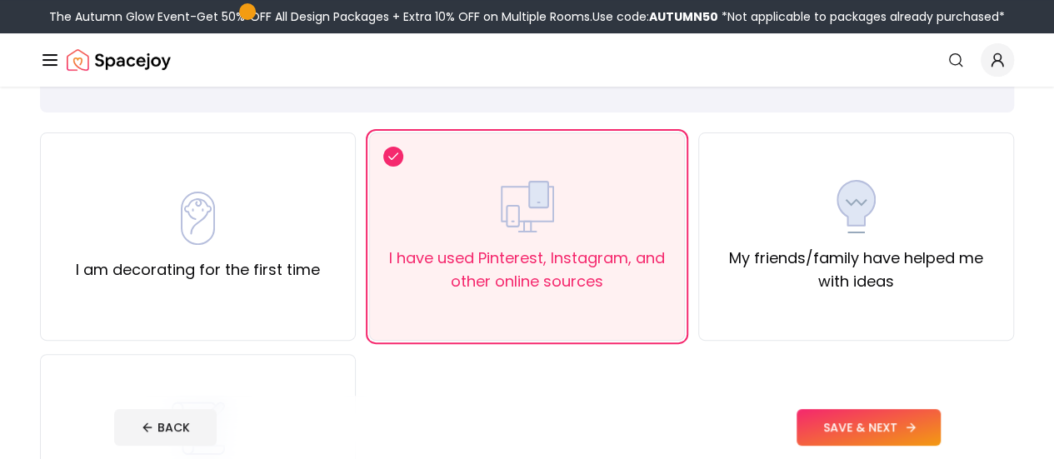
click at [921, 412] on button "SAVE & NEXT" at bounding box center [868, 427] width 144 height 37
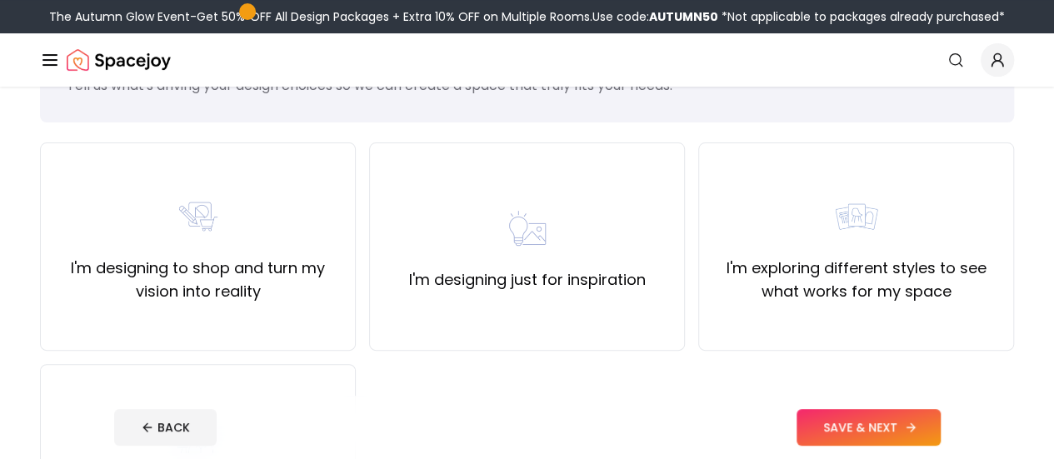
scroll to position [88, 0]
click at [548, 277] on label "I'm designing just for inspiration" at bounding box center [527, 278] width 237 height 23
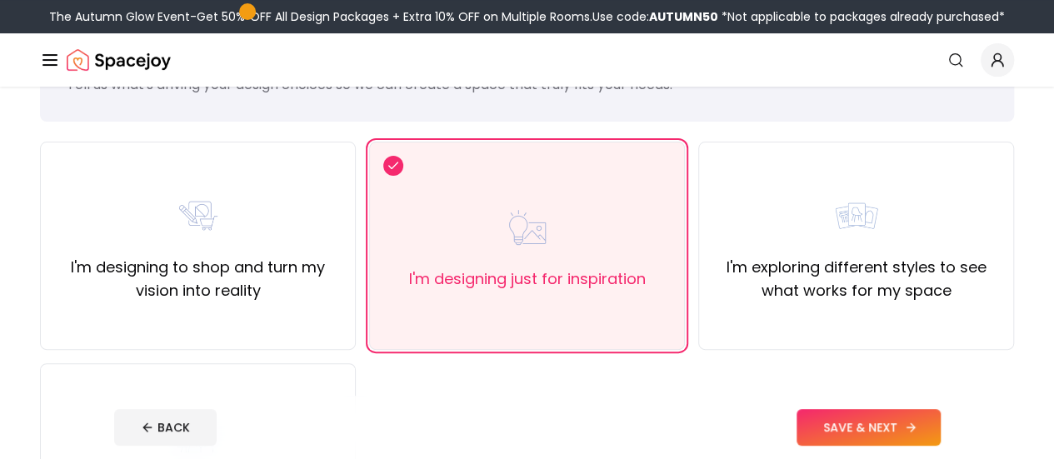
click at [941, 433] on button "SAVE & NEXT" at bounding box center [868, 427] width 144 height 37
